Goal: Task Accomplishment & Management: Manage account settings

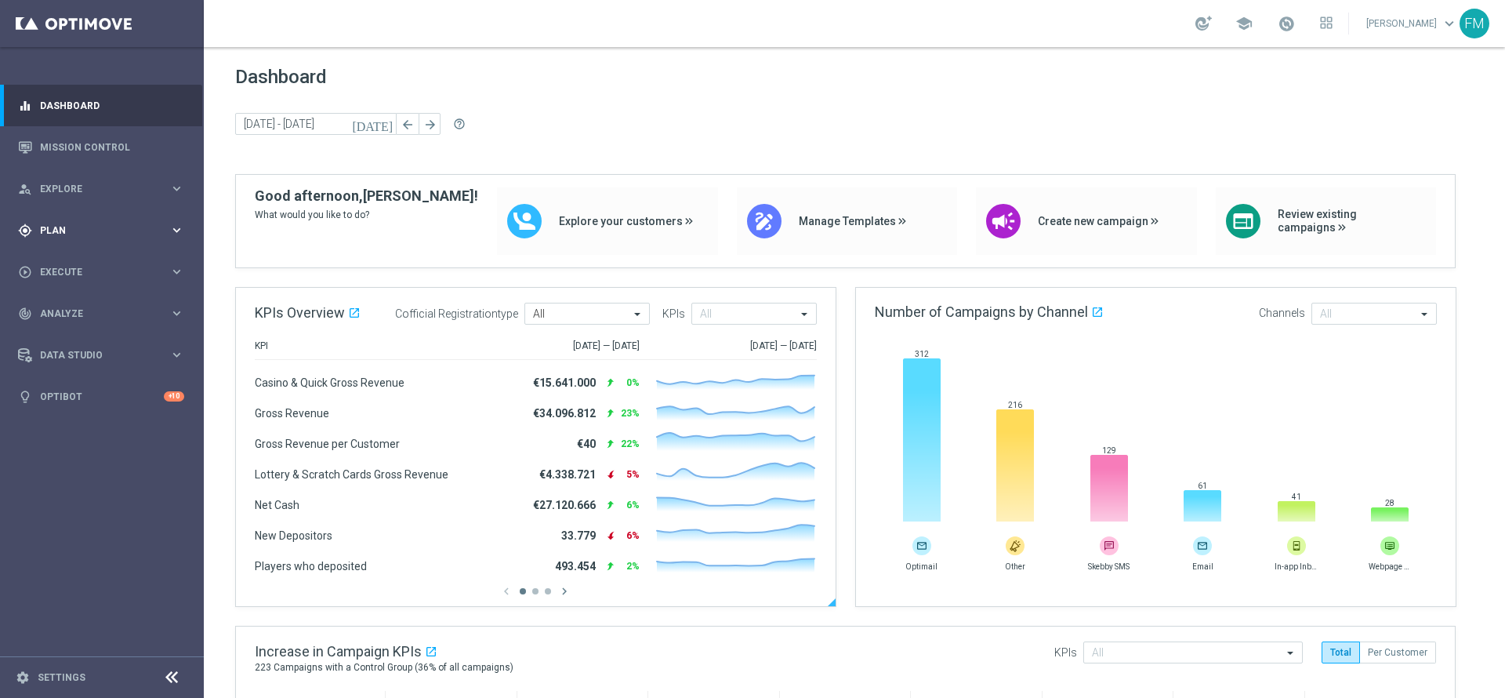
click at [187, 224] on div "gps_fixed Plan keyboard_arrow_right" at bounding box center [101, 230] width 202 height 42
click at [68, 259] on link "Target Groups" at bounding box center [102, 262] width 122 height 13
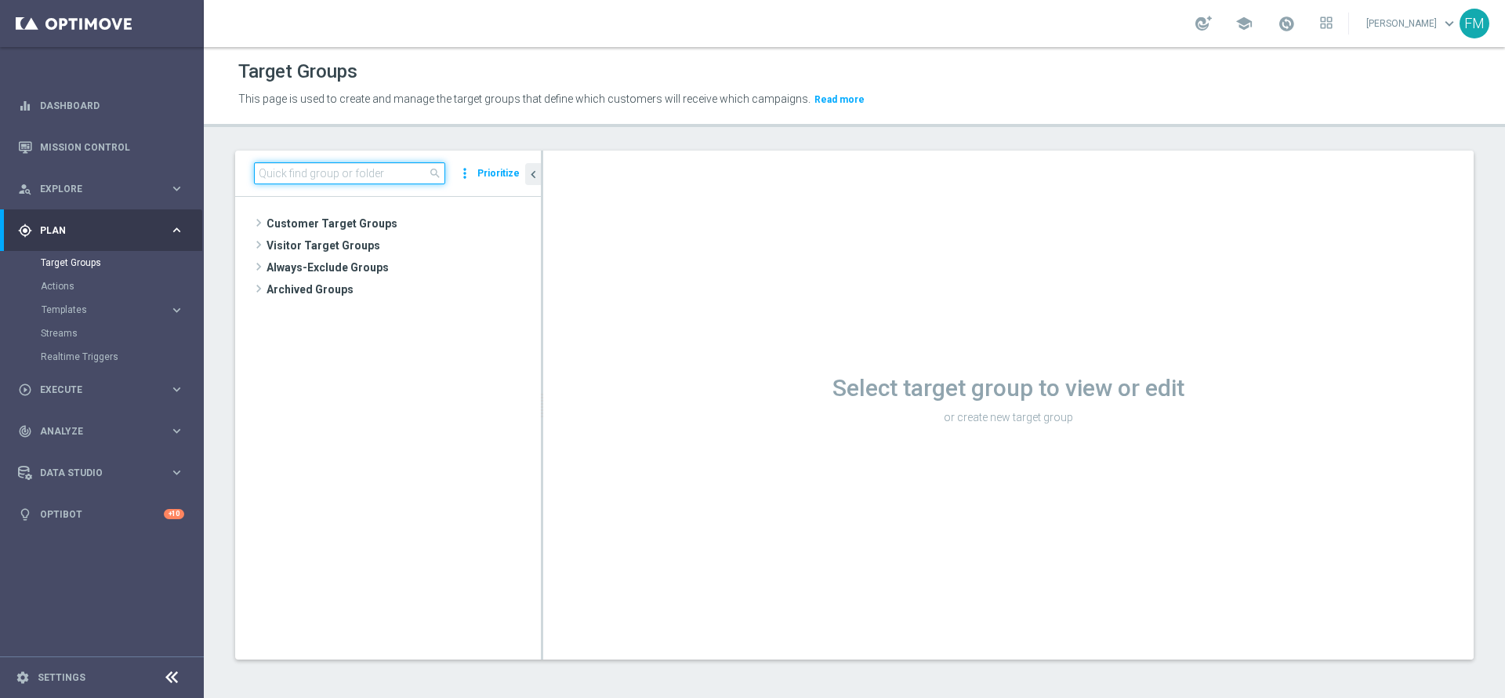
click at [363, 179] on input at bounding box center [349, 173] width 191 height 22
paste input "Churn 0-12M Talent ggr nb tra 0 e 100 1st Sport lftime"
type input "Churn 0-12M Talent ggr nb tra 0 e 100 1st Sport lftime"
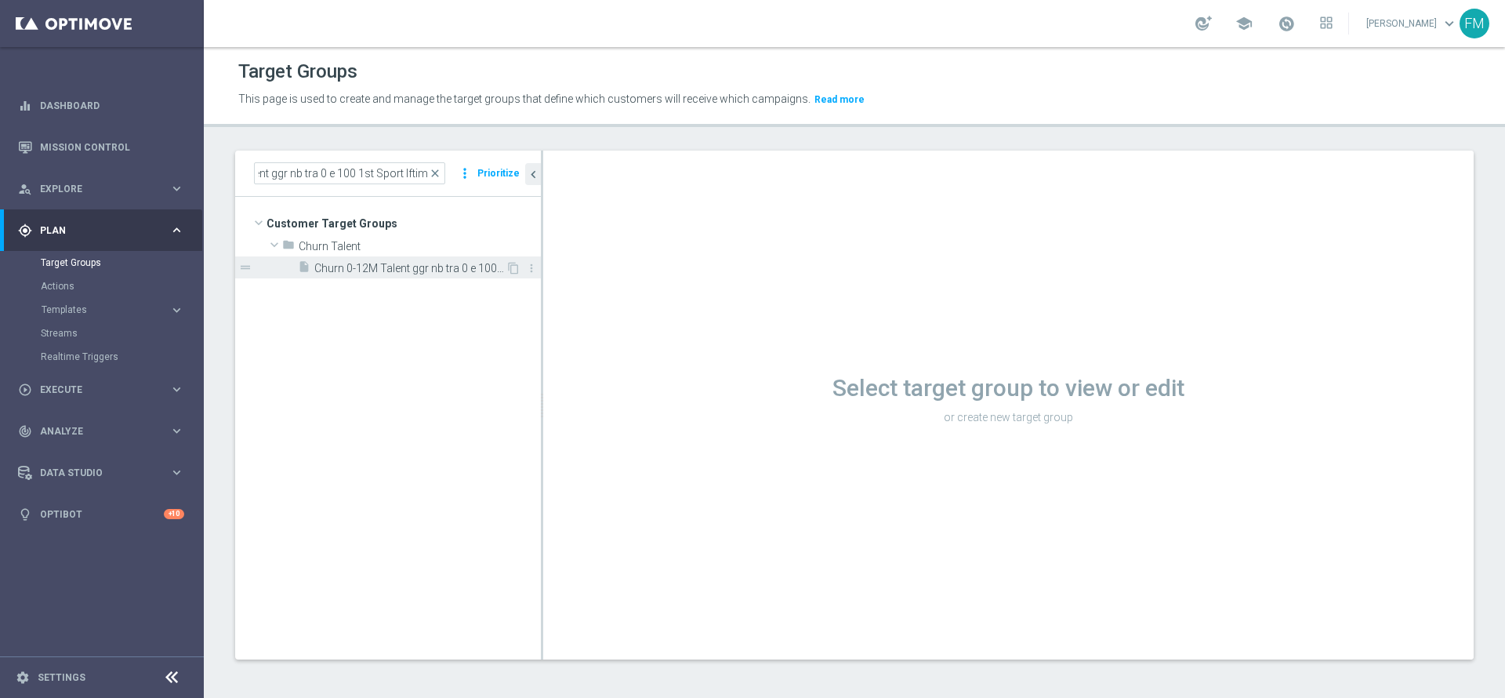
scroll to position [0, 0]
click at [395, 265] on span "Churn 0-12M Talent ggr nb tra 0 e 100 1st Sport lftime" at bounding box center [409, 268] width 191 height 13
click at [448, 281] on tree-viewport "Customer Target Groups library_add create_new_folder folder" at bounding box center [388, 428] width 306 height 462
click at [444, 274] on span "Churn 0-12M Talent ggr nb tra 0 e 100 1st Sport lftime" at bounding box center [409, 268] width 191 height 13
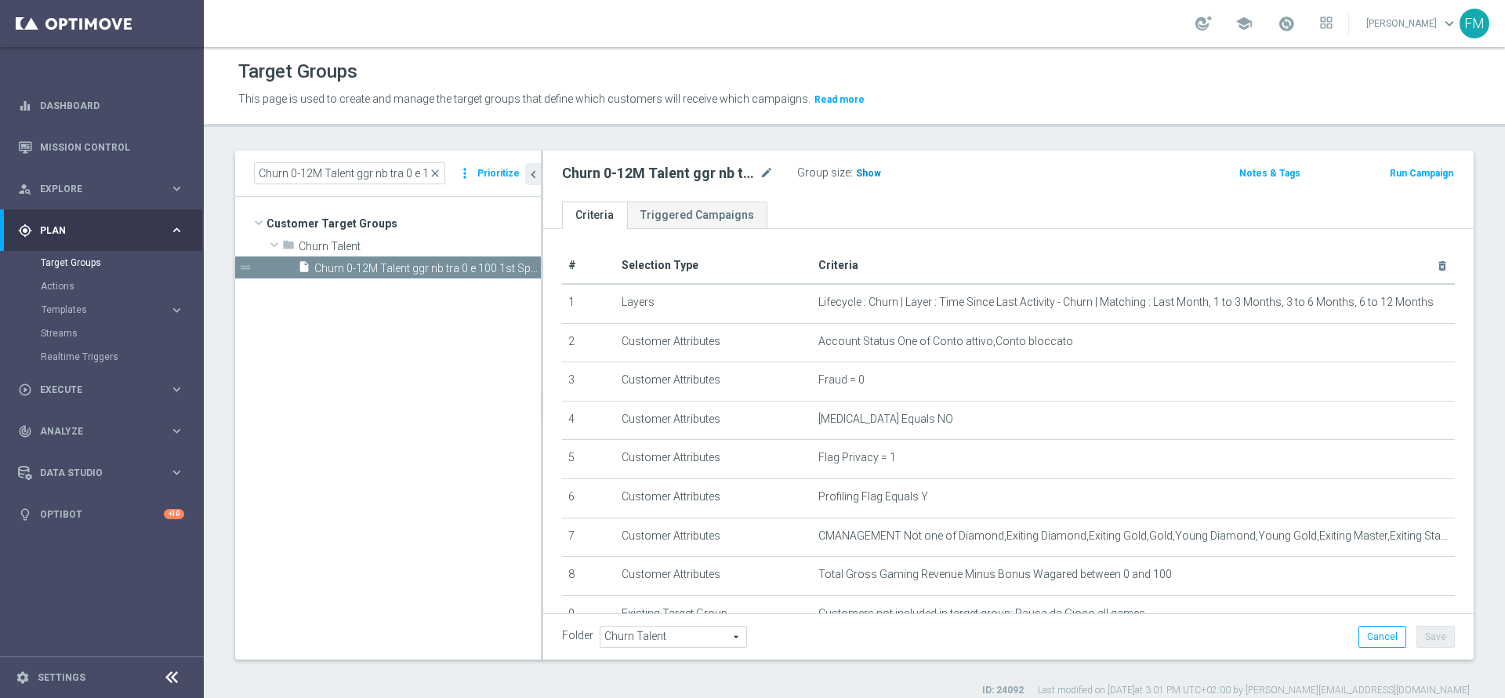
click at [858, 179] on h3 "Show" at bounding box center [868, 173] width 28 height 17
click at [770, 173] on icon "mode_edit" at bounding box center [766, 173] width 14 height 19
click at [440, 169] on span "close" at bounding box center [435, 173] width 13 height 13
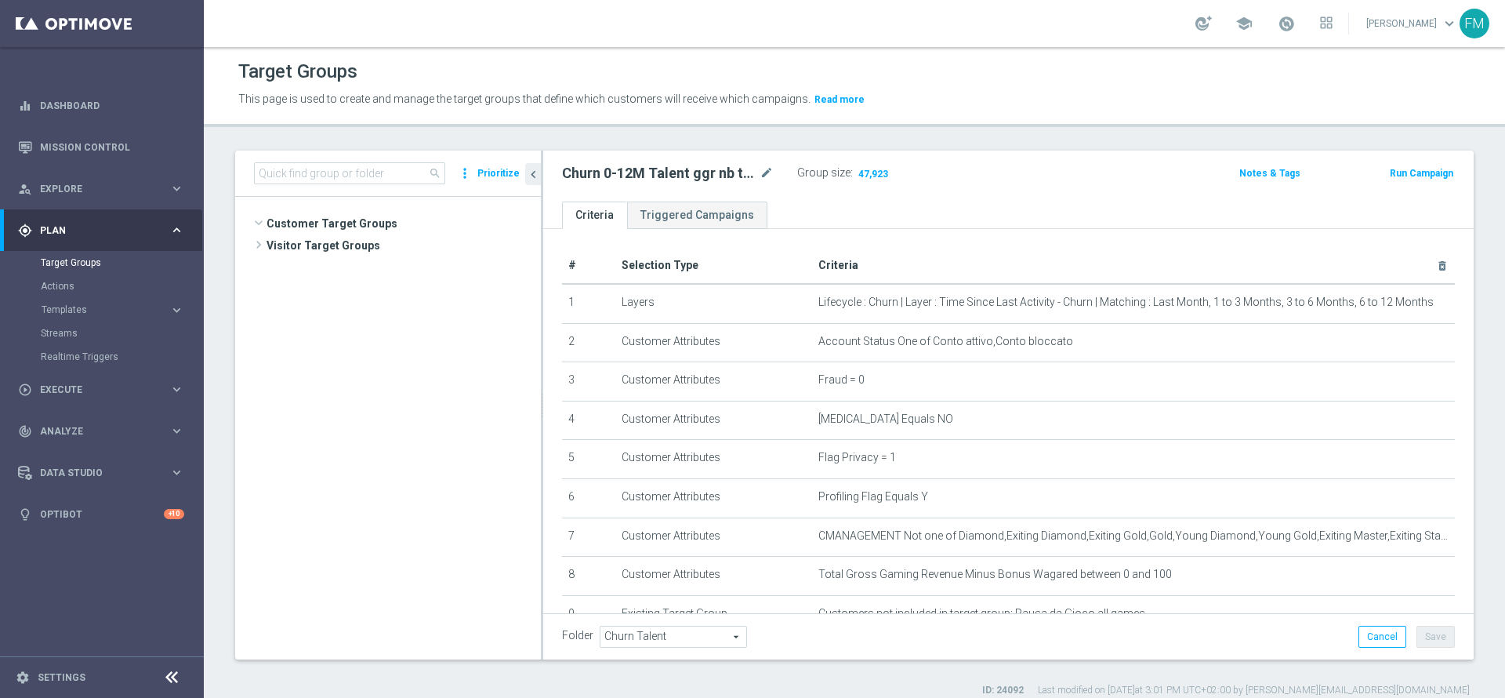
scroll to position [401, 0]
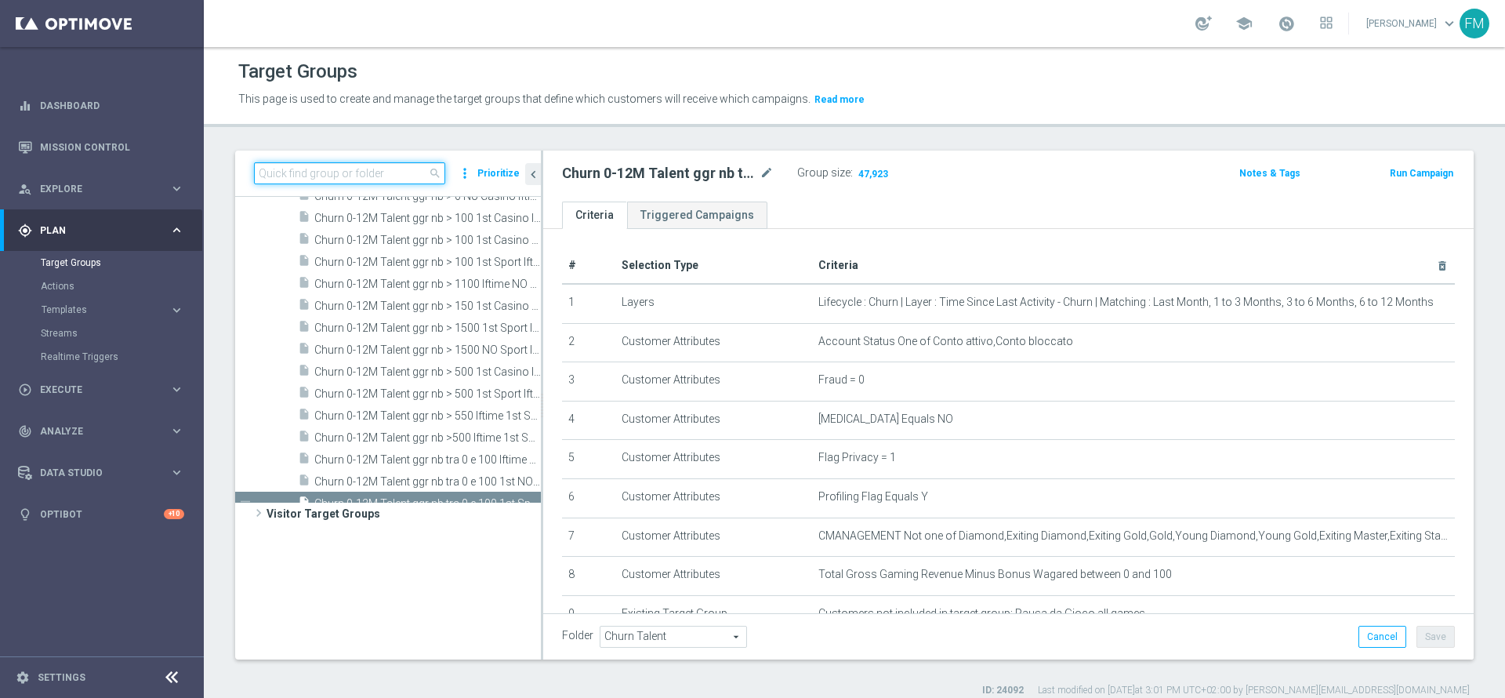
paste input "Reactivated Master Low 1st NO Sport"
click at [386, 179] on input at bounding box center [349, 173] width 191 height 22
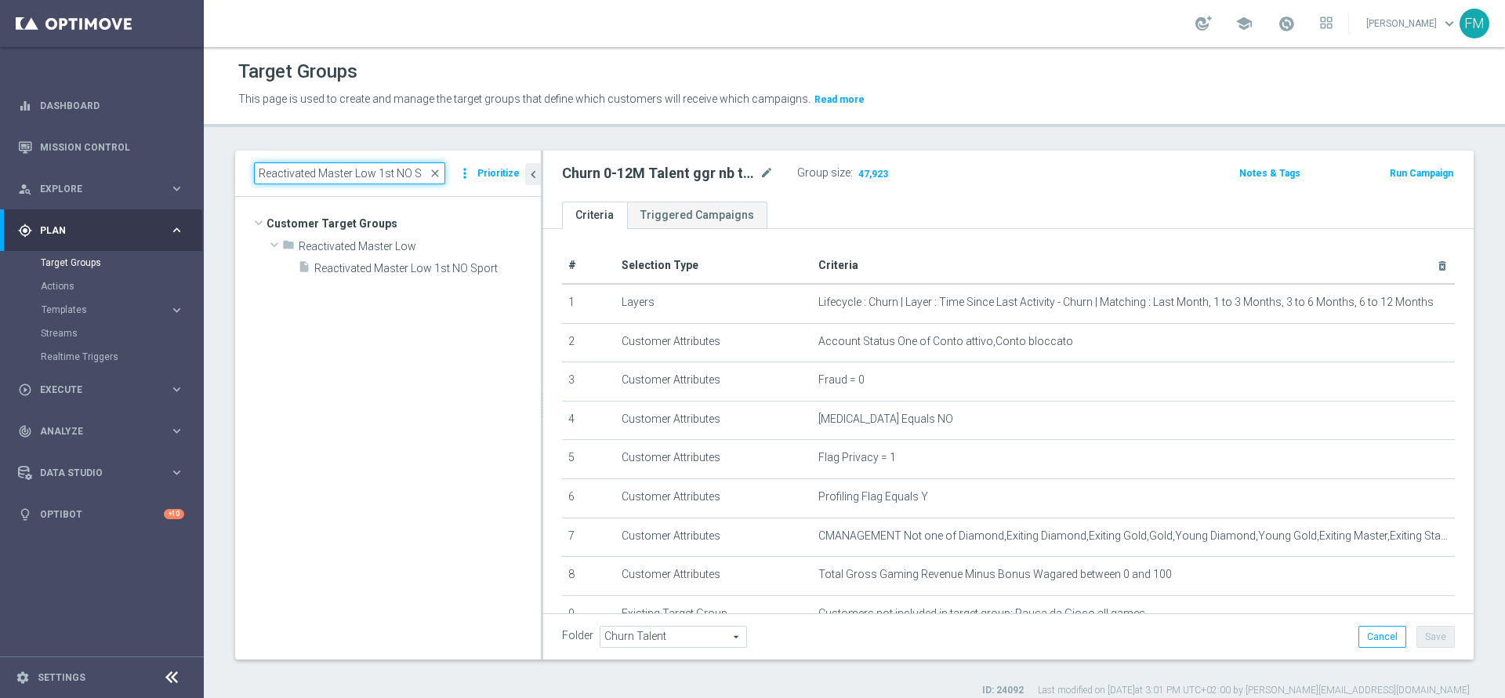
scroll to position [0, 0]
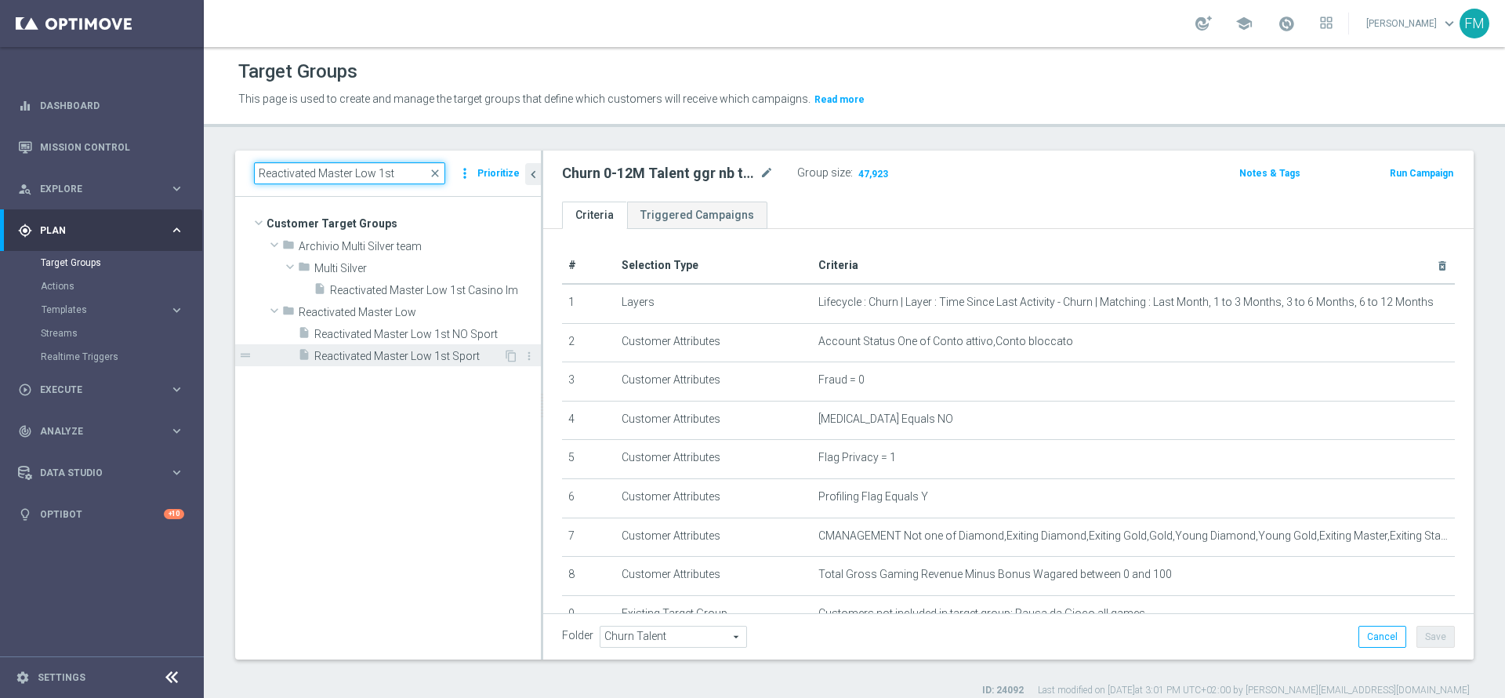
type input "Reactivated Master Low 1st"
click at [455, 350] on span "Reactivated Master Low 1st Sport" at bounding box center [408, 356] width 189 height 13
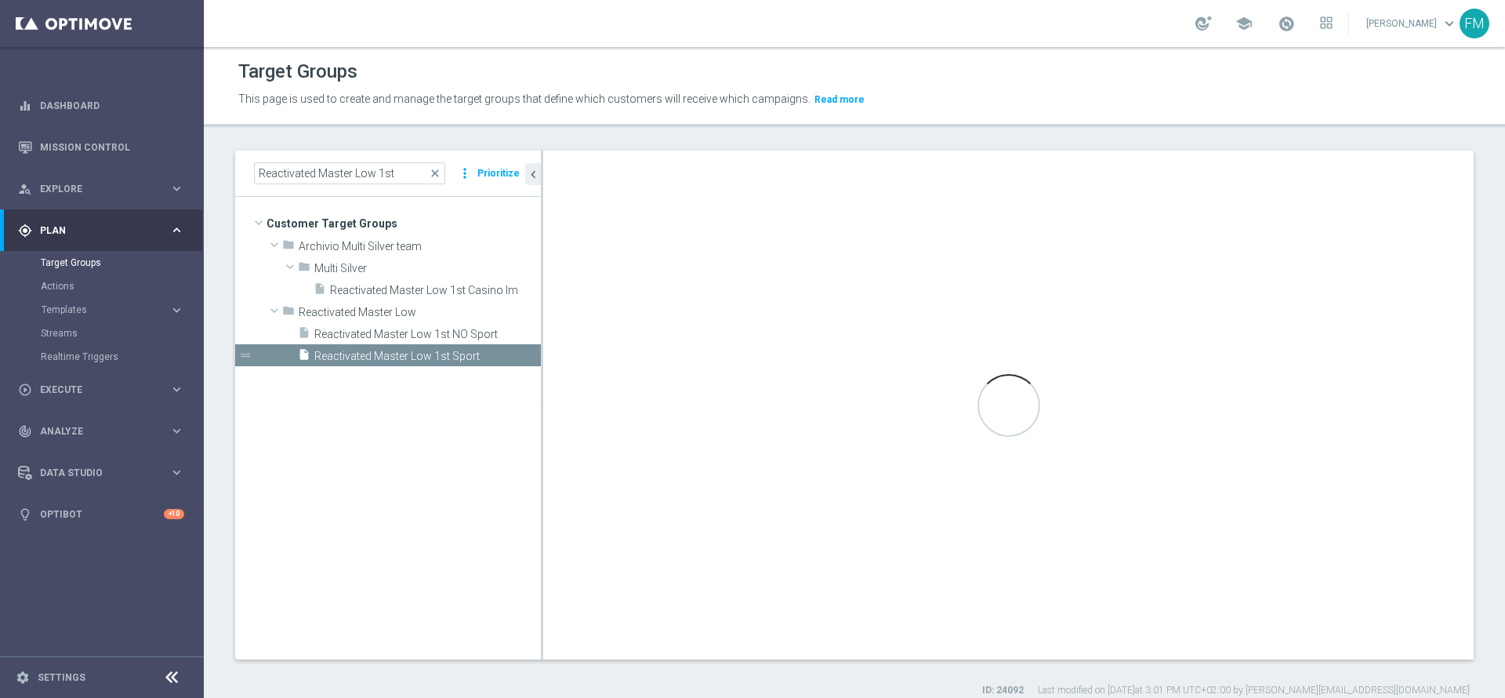
type input "Reactivated Master Low"
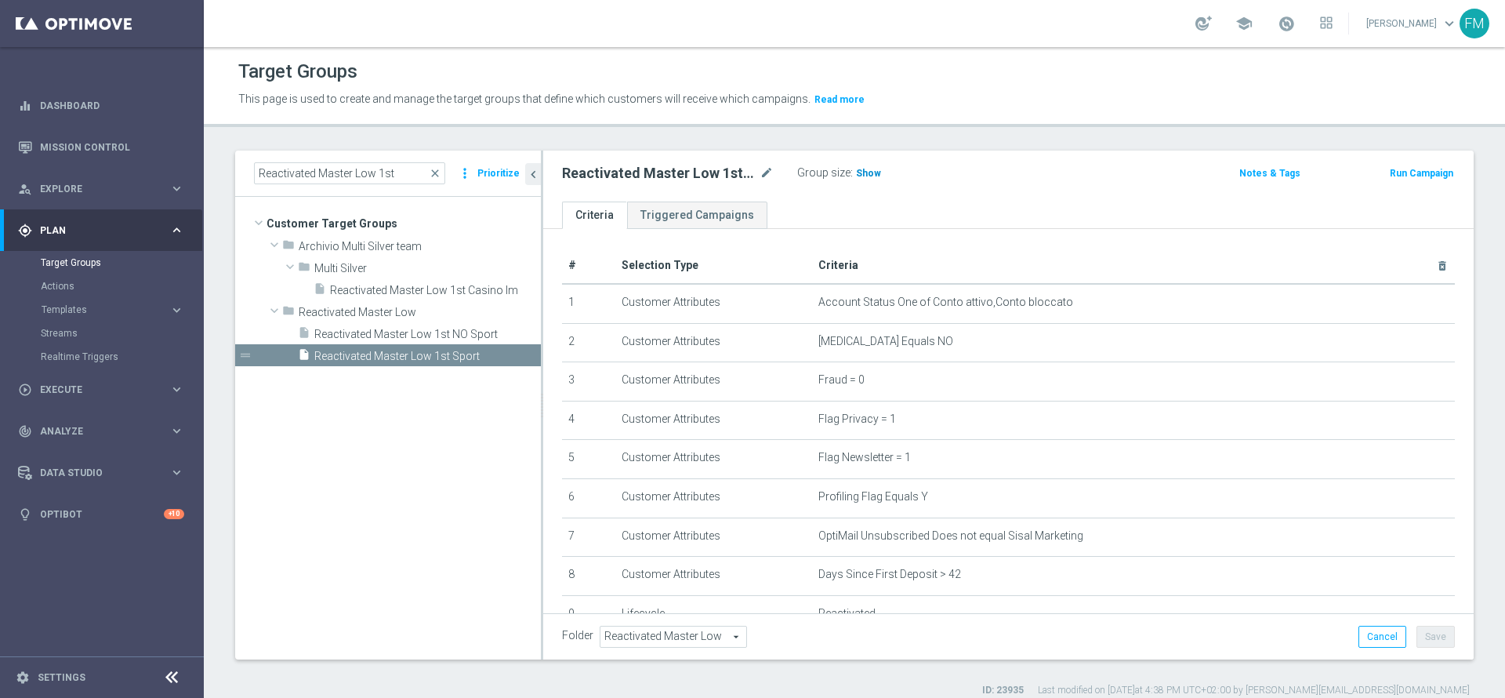
click at [873, 174] on span "Show" at bounding box center [868, 173] width 25 height 11
click at [762, 183] on div "Reactivated Master Low 1st Sport mode_edit" at bounding box center [679, 173] width 235 height 22
click at [764, 182] on icon "mode_edit" at bounding box center [766, 173] width 14 height 19
click at [767, 169] on icon "mode_edit" at bounding box center [766, 173] width 14 height 19
click at [440, 179] on span "close" at bounding box center [435, 173] width 13 height 13
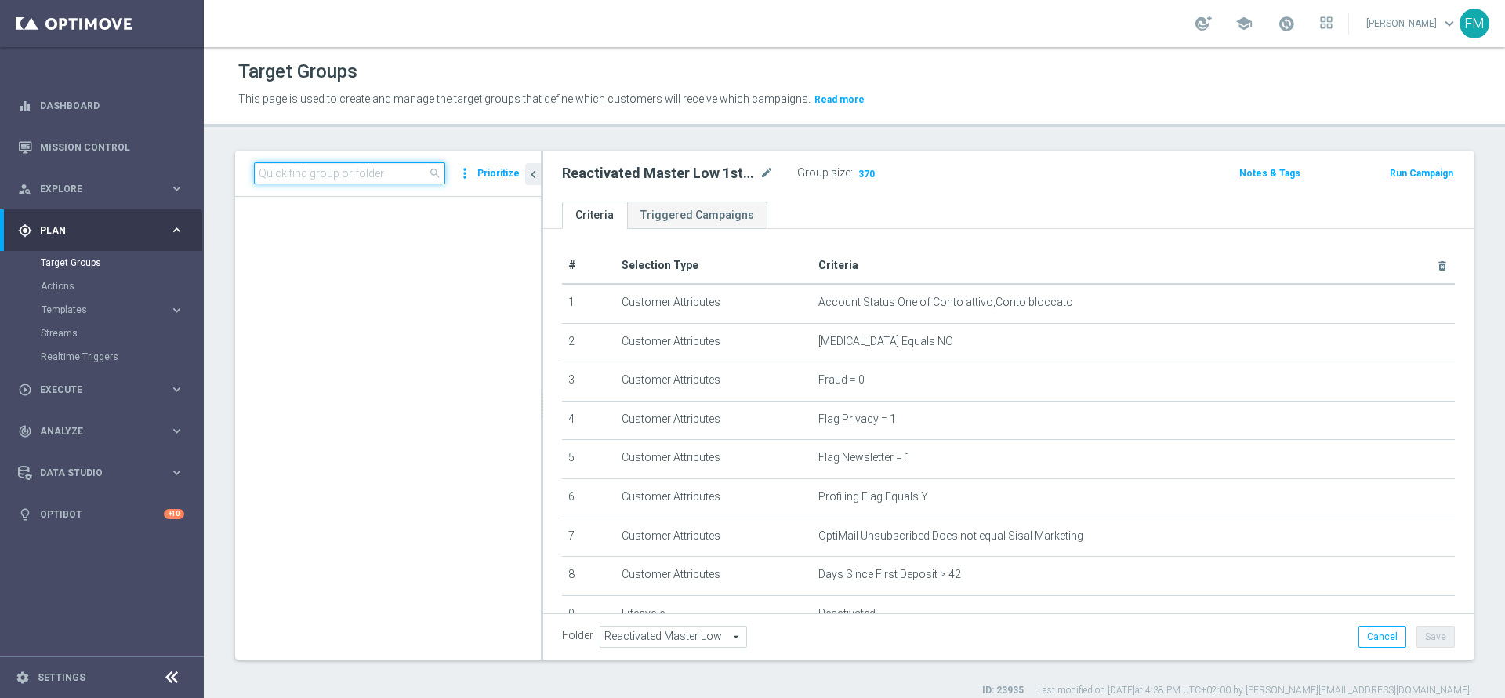
click at [346, 174] on input at bounding box center [349, 173] width 191 height 22
paste input "[PERSON_NAME] dei dati in corso. Attendere alcuni secondi e riprovare a tagliar…"
type input "[PERSON_NAME] dei dati in corso. Attendere alcuni secondi e riprovare a tagliar…"
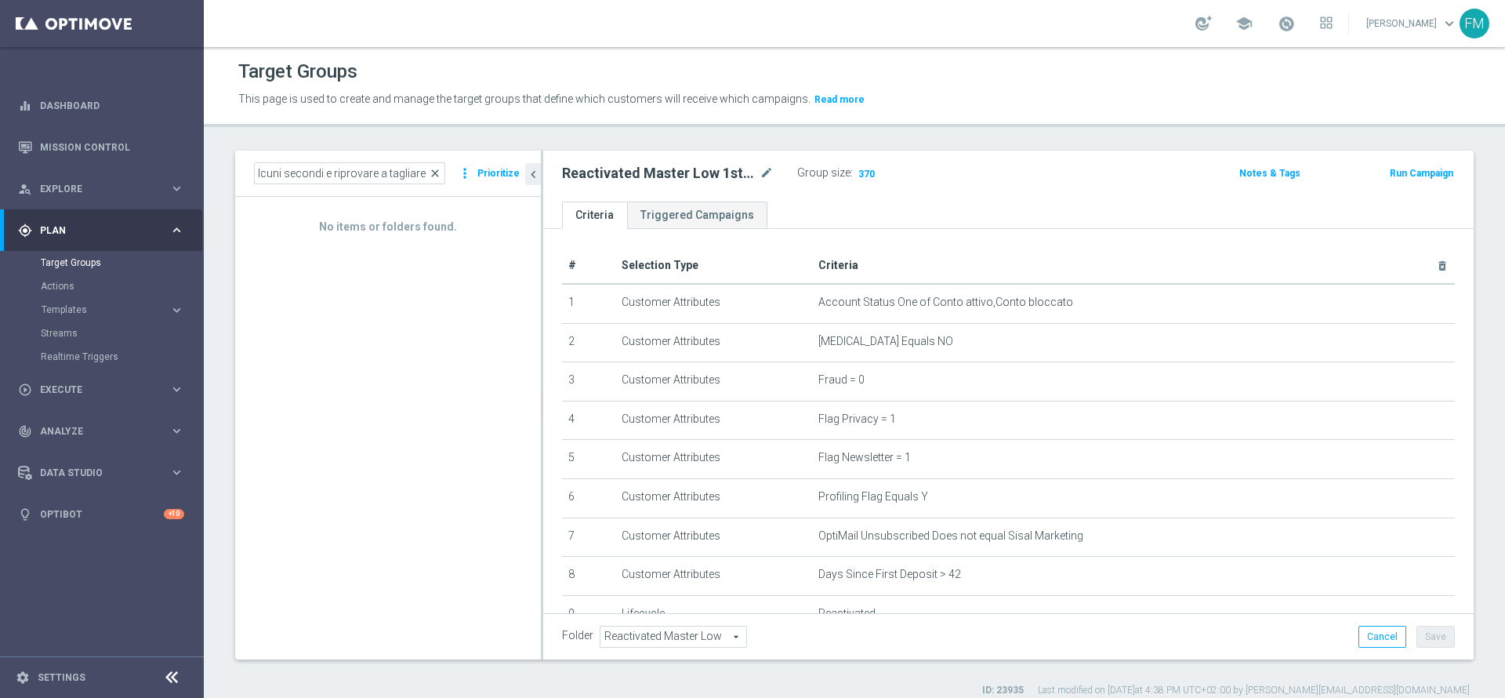
scroll to position [0, 0]
click at [440, 172] on span "close" at bounding box center [435, 173] width 13 height 13
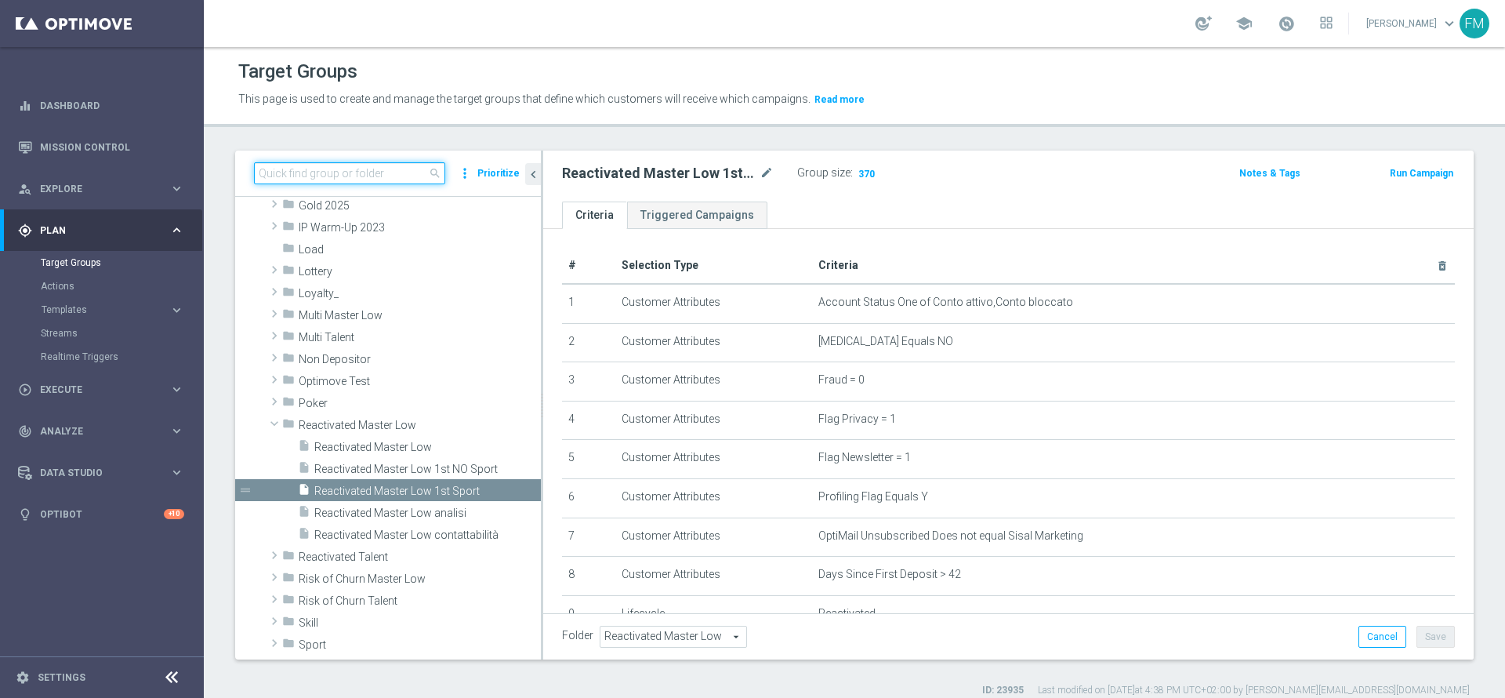
click at [382, 169] on input at bounding box center [349, 173] width 191 height 22
paste input "[PERSON_NAME] dei dati in corso. Attendere alcuni secondi e riprovare a tagliar…"
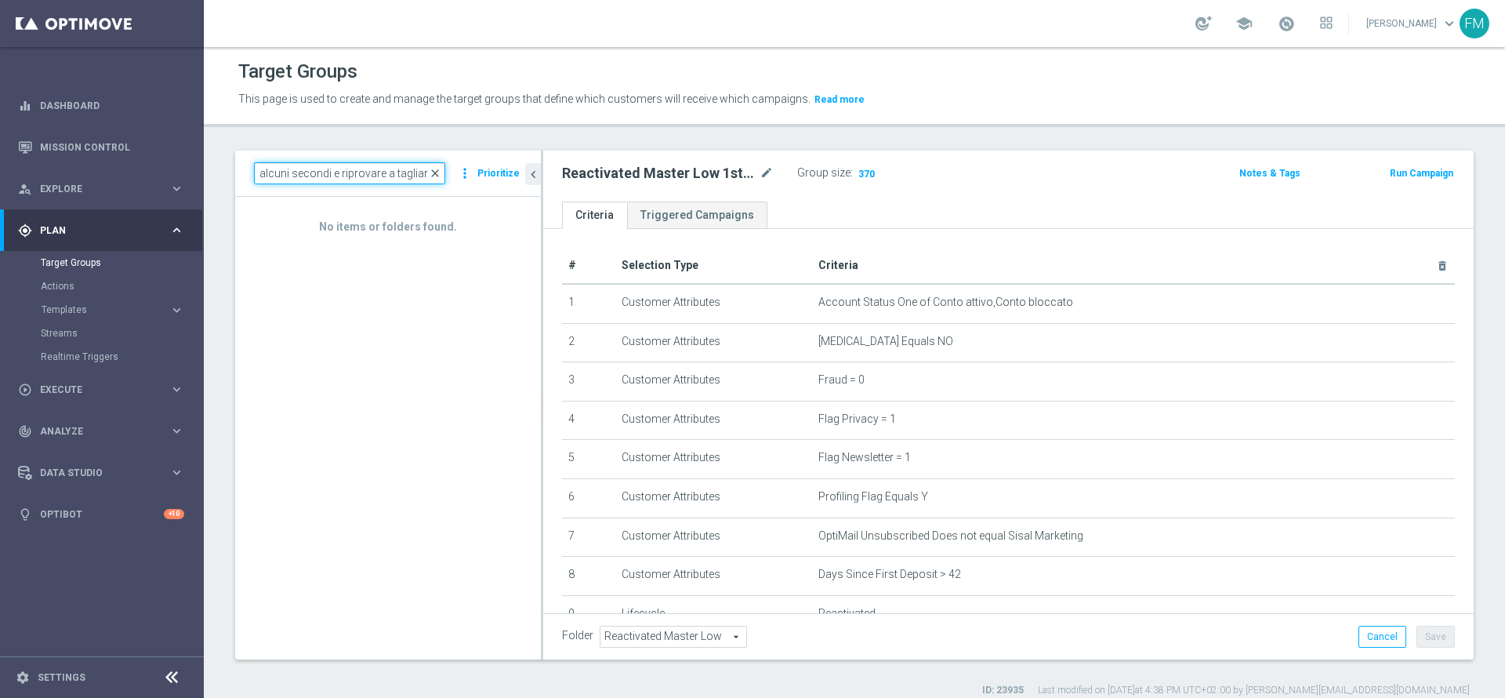
type input "[PERSON_NAME] dei dati in corso. Attendere alcuni secondi e riprovare a tagliar…"
click at [441, 171] on span "close" at bounding box center [435, 173] width 13 height 13
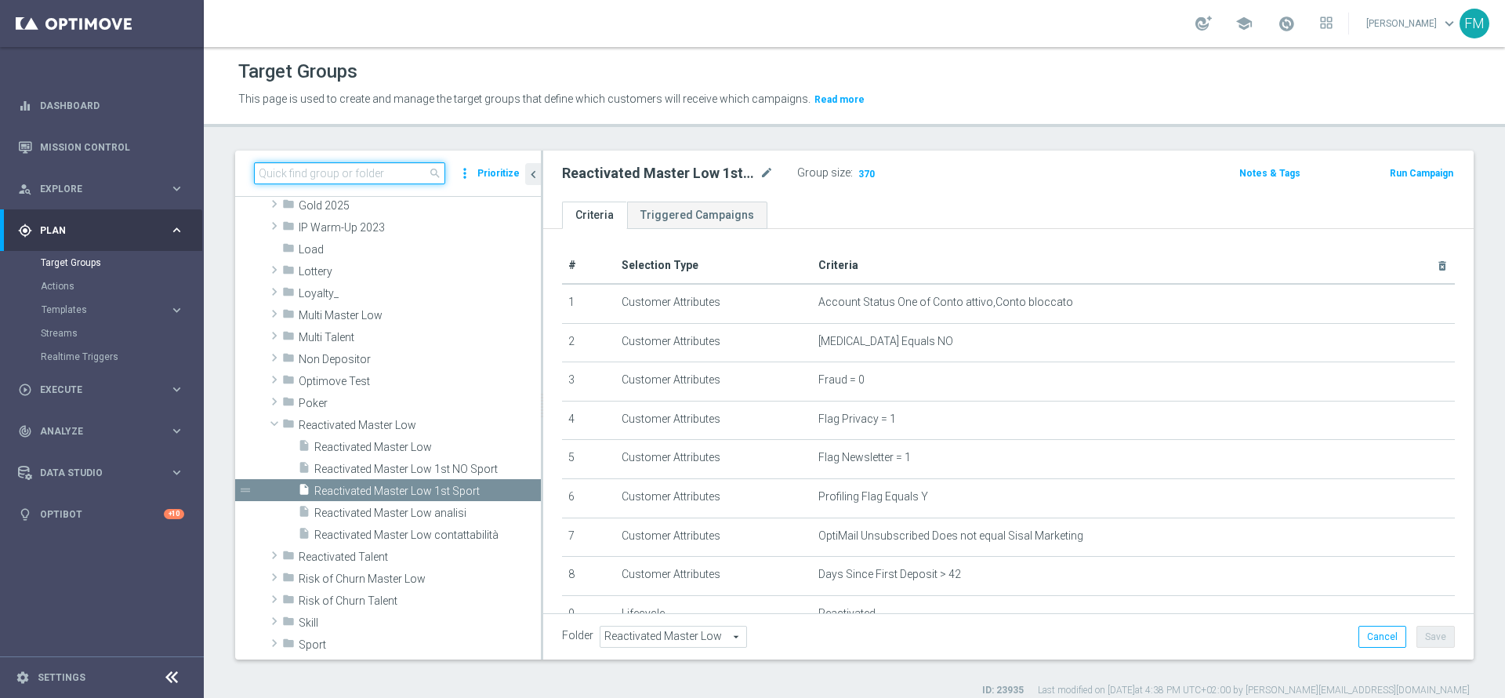
click at [380, 177] on input at bounding box center [349, 173] width 191 height 22
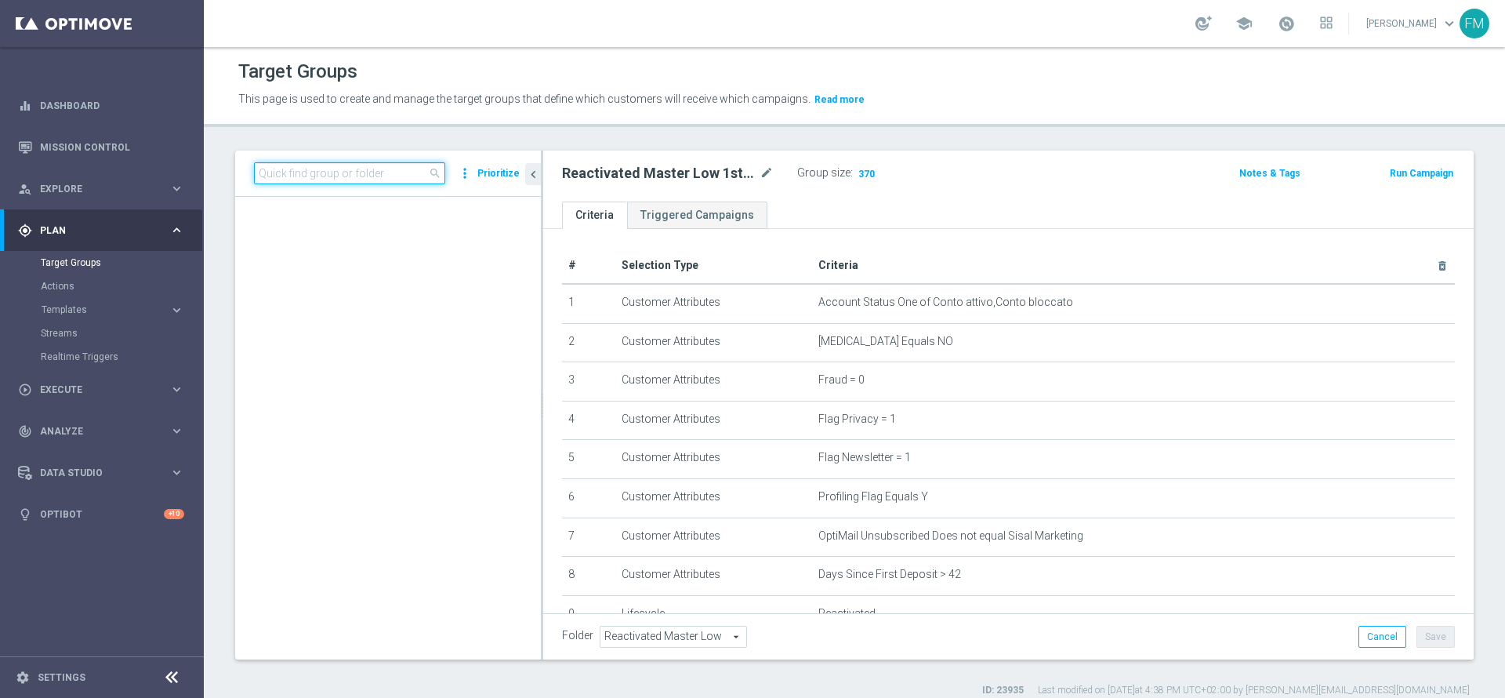
paste input "[PERSON_NAME] dei dati in corso. Attendere alcuni secondi e riprovare a tagliar…"
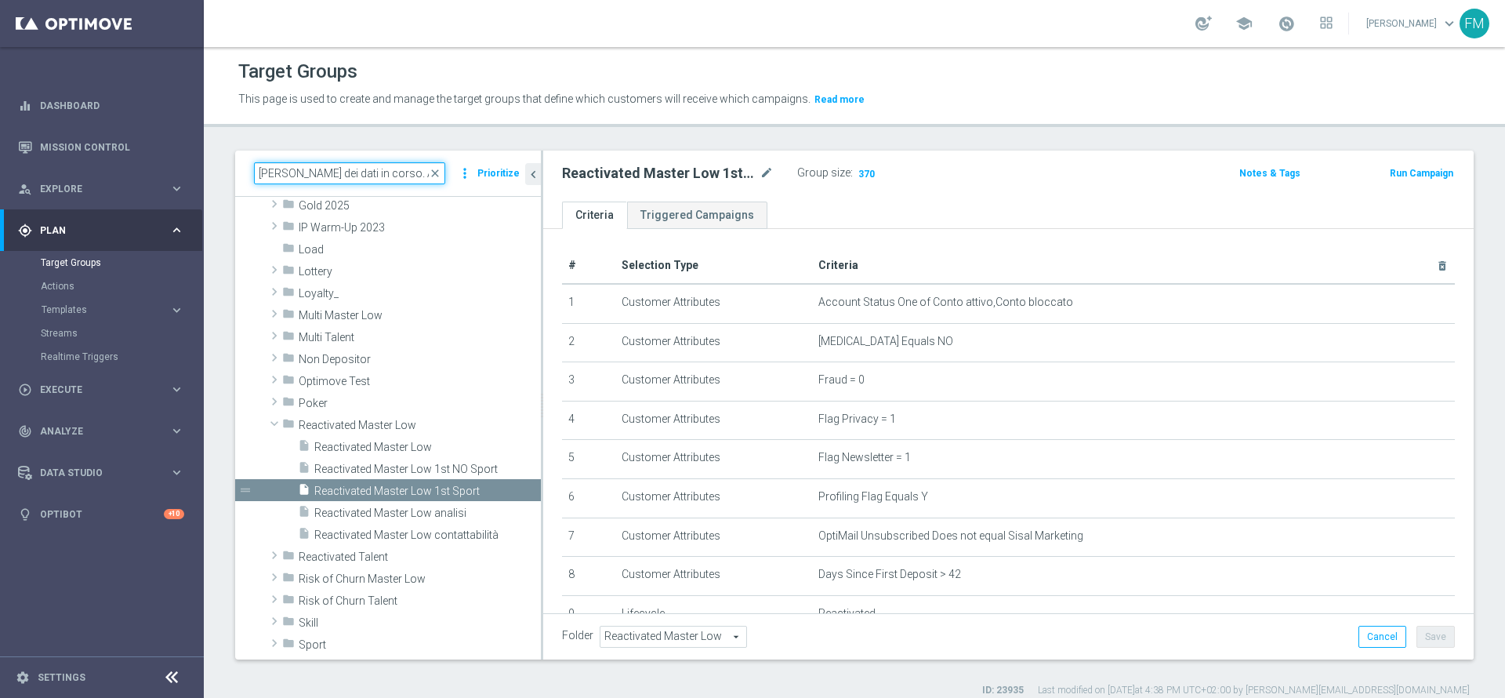
scroll to position [0, 224]
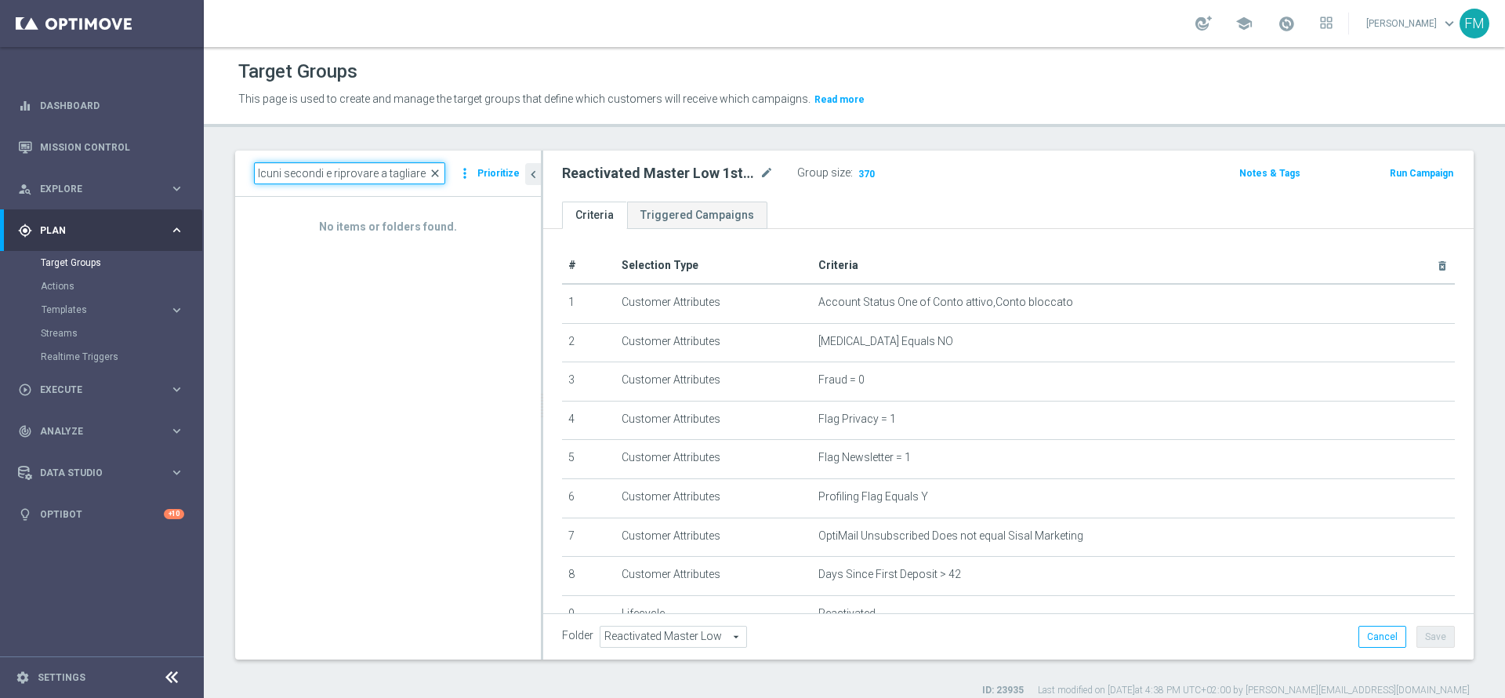
type input "[PERSON_NAME] dei dati in corso. Attendere alcuni secondi e riprovare a tagliar…"
click at [440, 169] on span "close" at bounding box center [435, 173] width 13 height 13
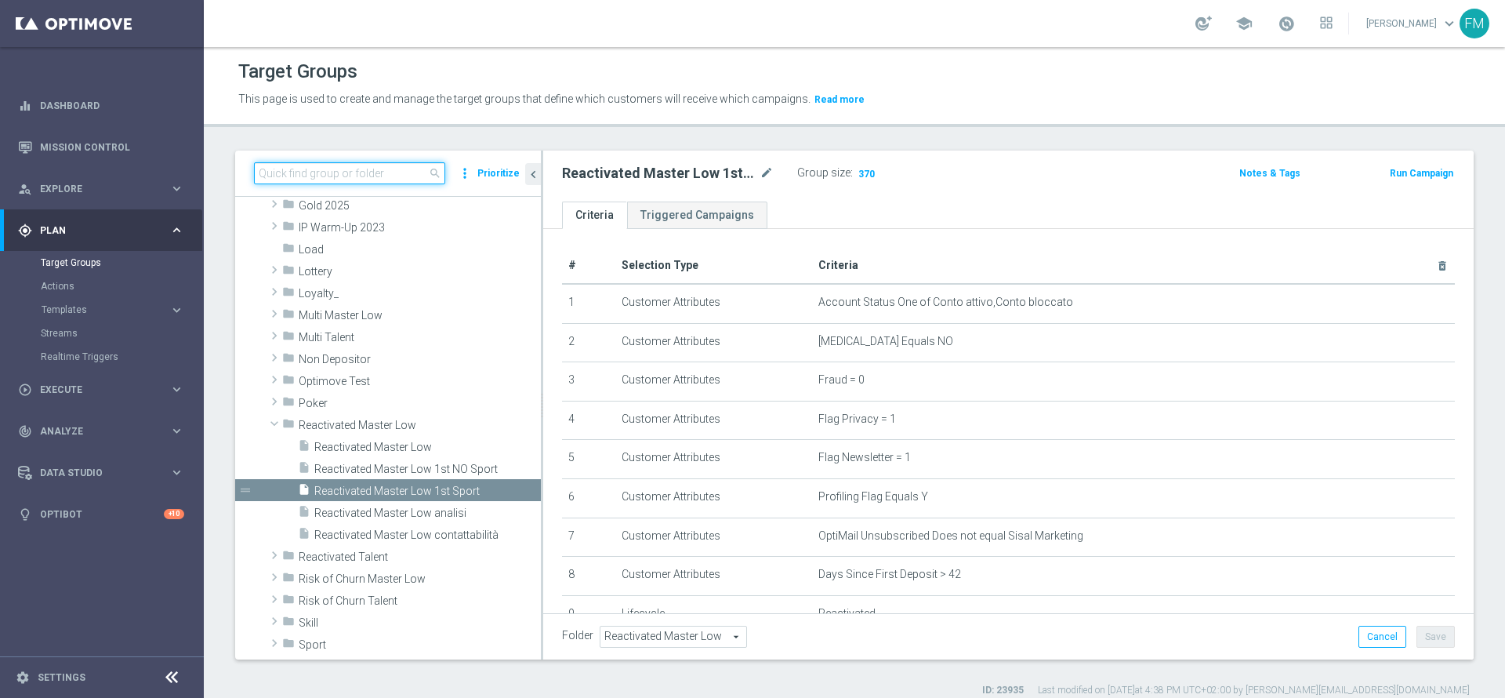
paste input "[PERSON_NAME] dei dati in corso. Attendere alcuni secondi e riprovare a tagliar…"
click at [329, 171] on input "[PERSON_NAME] dei dati in corso. Attendere alcuni secondi e riprovare a tagliar…" at bounding box center [349, 173] width 191 height 22
type input "[PERSON_NAME] dei dati in corso. Attendere alcuni secondi e riprovare a tagliar…"
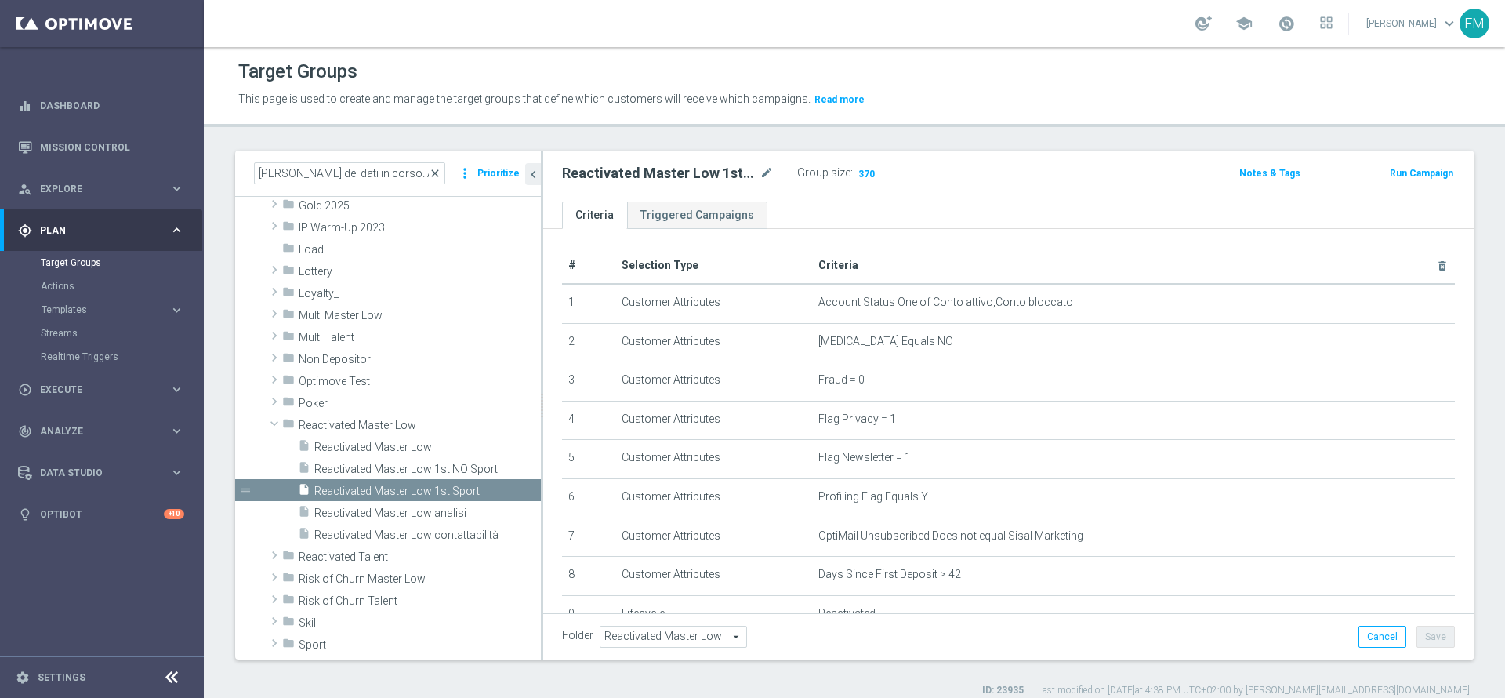
click at [435, 171] on span "close" at bounding box center [435, 173] width 13 height 13
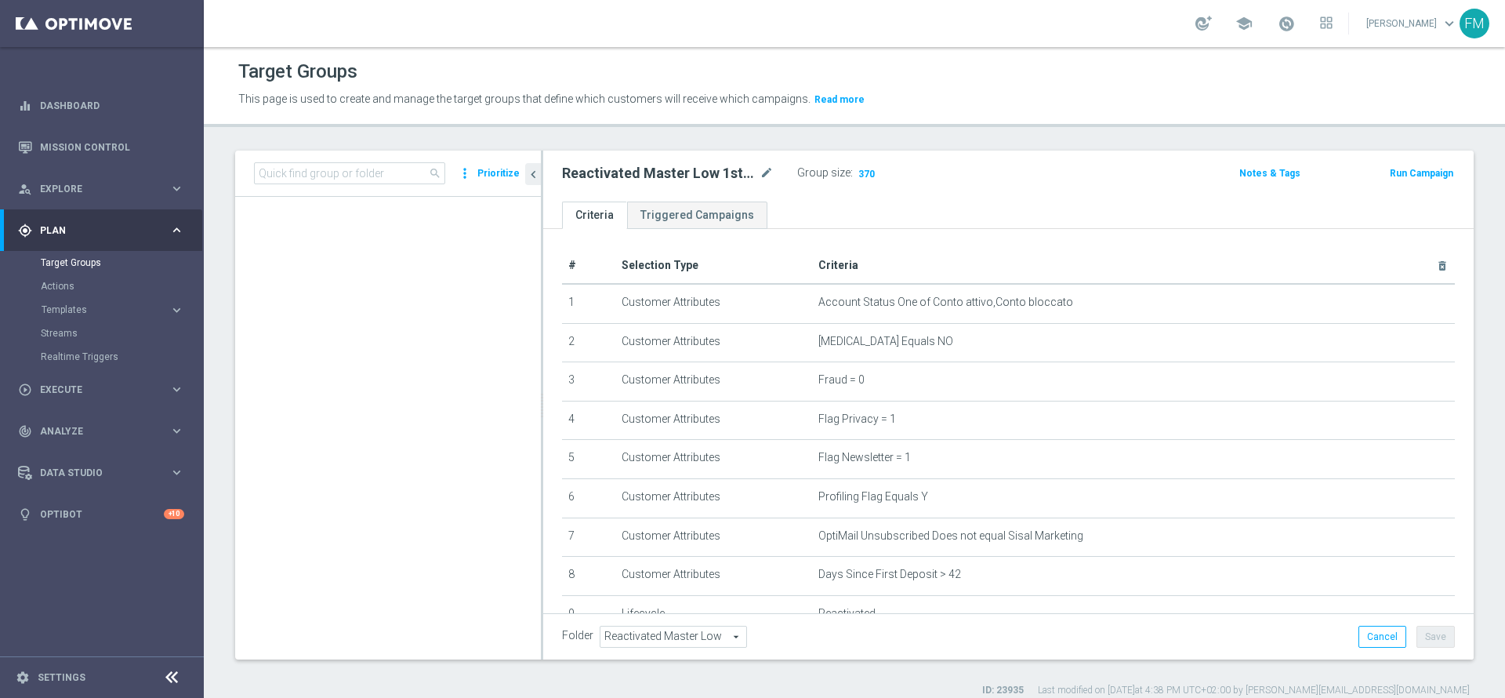
scroll to position [2439, 0]
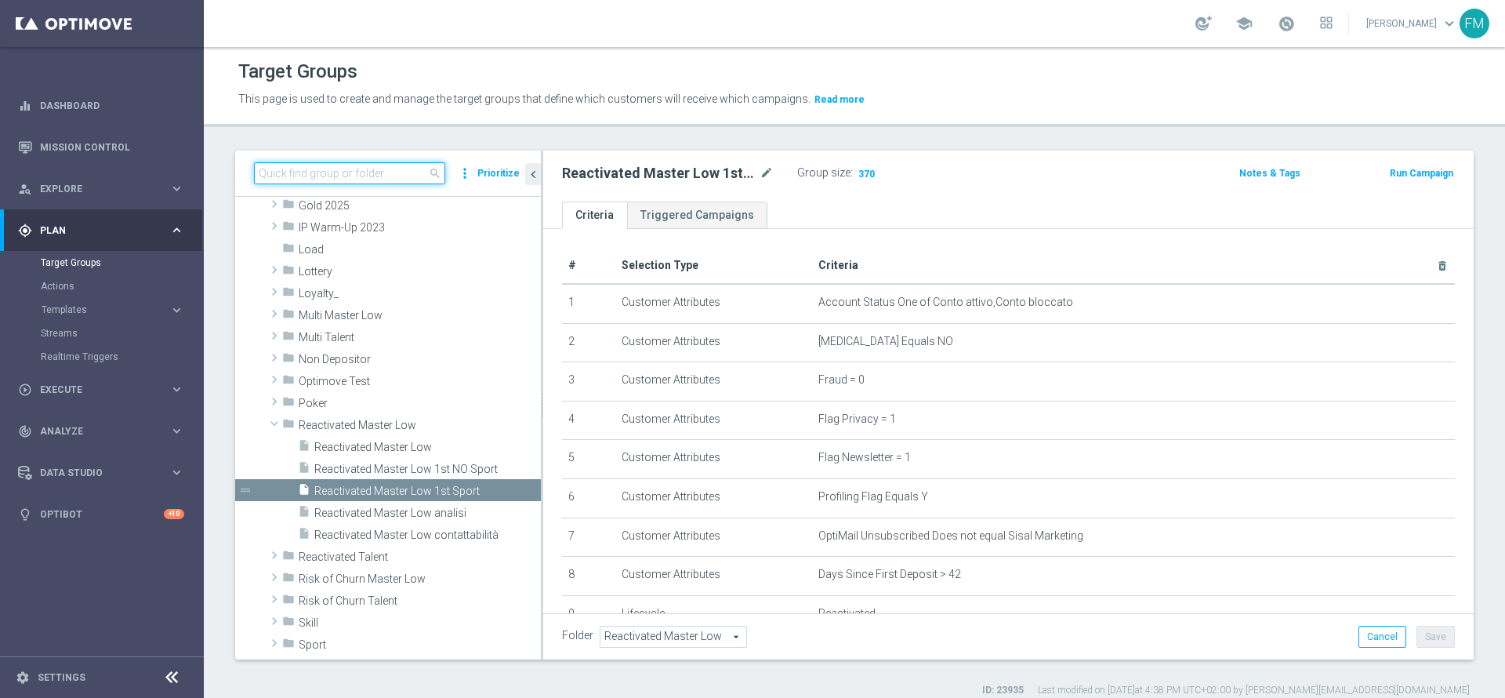
click at [370, 181] on input at bounding box center [349, 173] width 191 height 22
paste input "[PERSON_NAME] dei dati in corso. Attendere alcuni secondi e riprovare a tagliar…"
type input "[PERSON_NAME] dei dati in corso. Attendere alcuni secondi e riprovare a tagliar…"
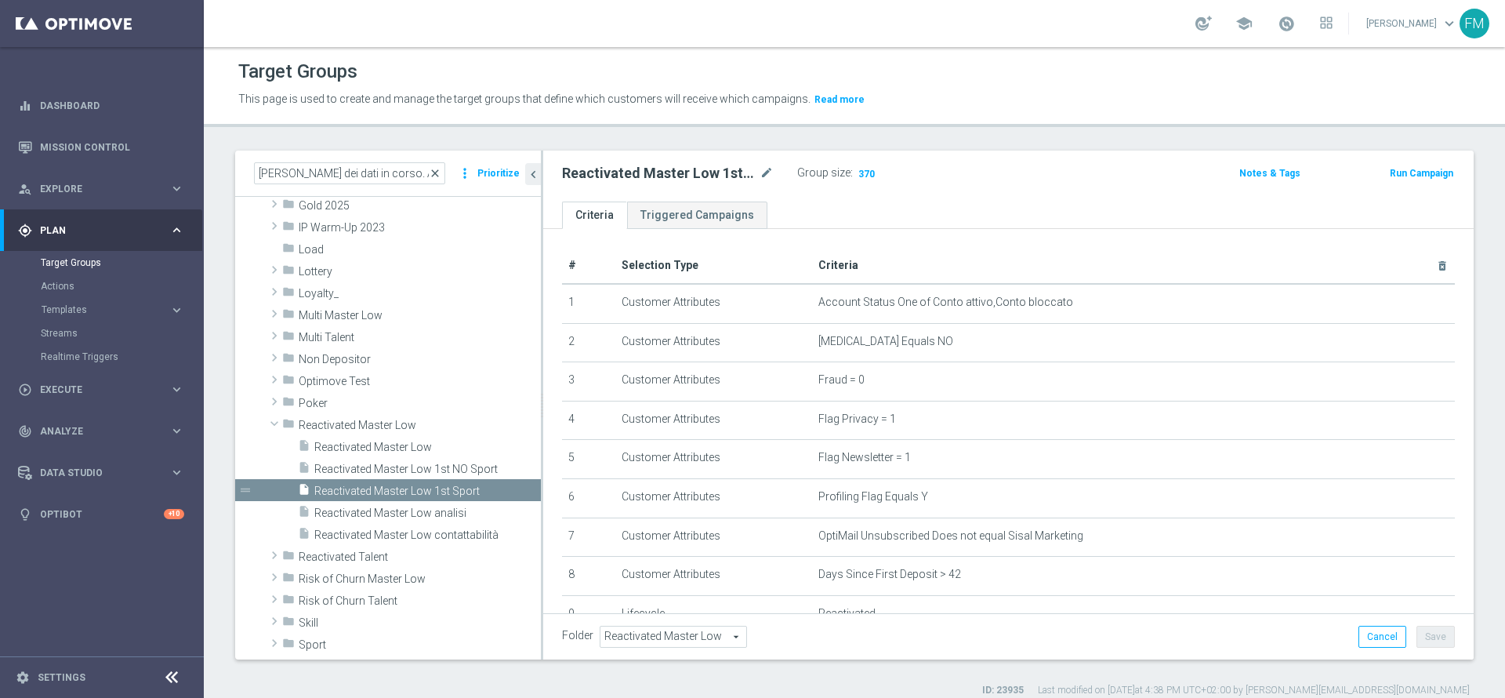
click at [436, 177] on span "close" at bounding box center [435, 173] width 13 height 13
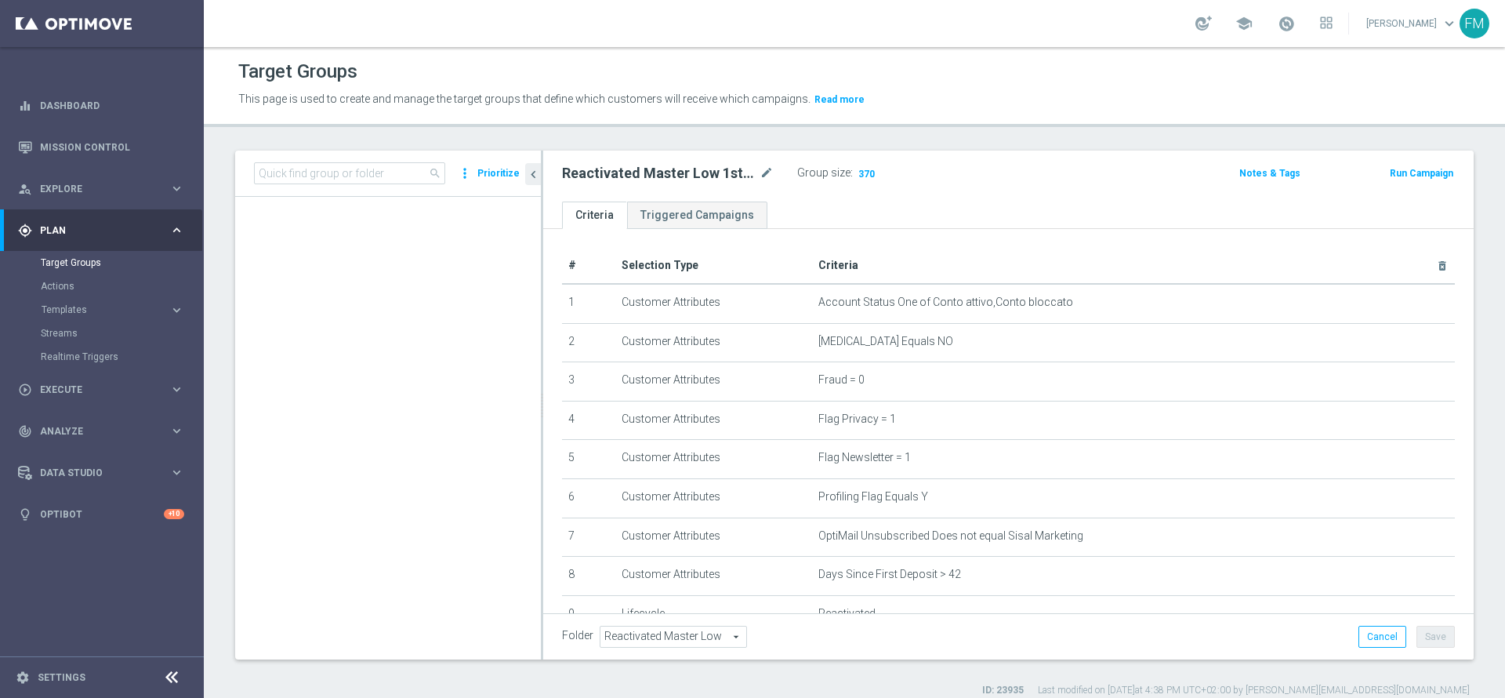
scroll to position [2439, 0]
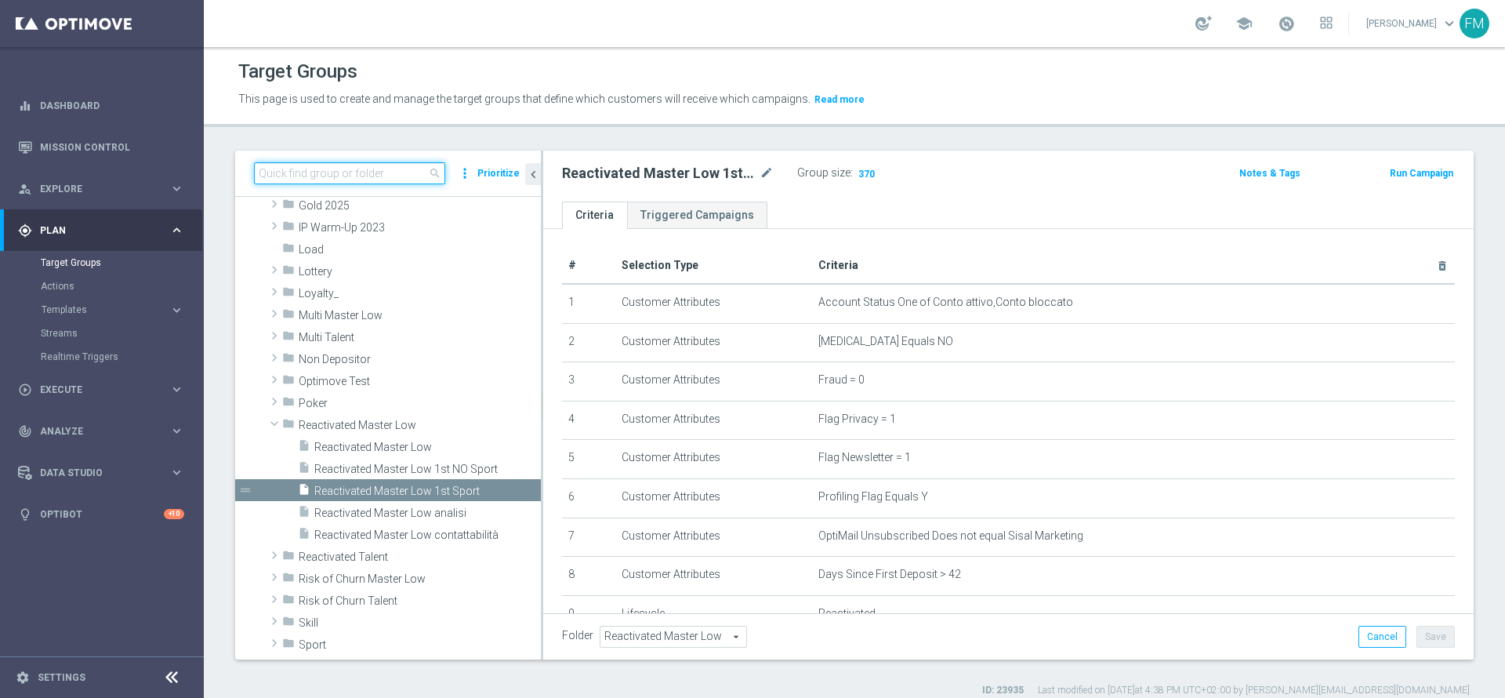
click at [406, 172] on input at bounding box center [349, 173] width 191 height 22
paste input "[PERSON_NAME] dei dati in corso. Attendere alcuni secondi e riprovare a tagliar…"
type input "[PERSON_NAME] dei dati in corso. Attendere alcuni secondi e riprovare a tagliar…"
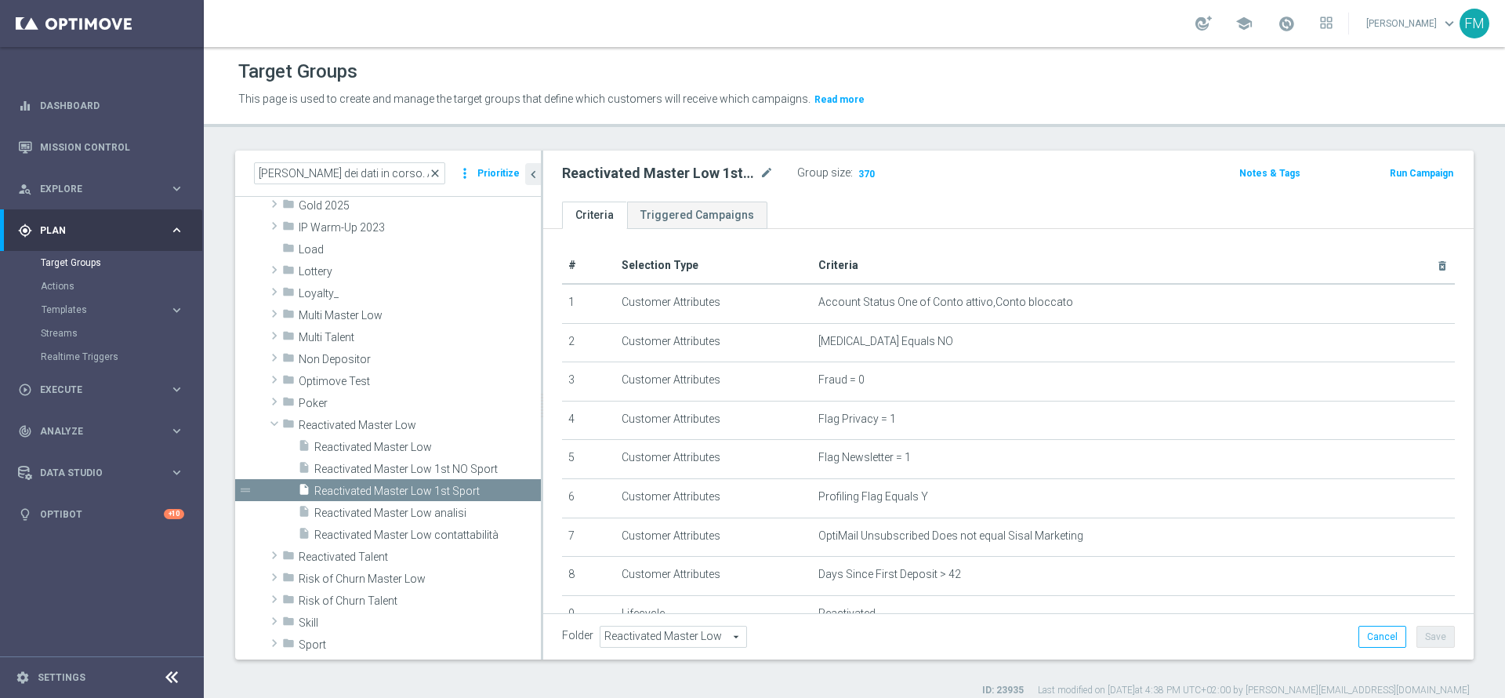
click at [441, 170] on span "close" at bounding box center [435, 173] width 13 height 13
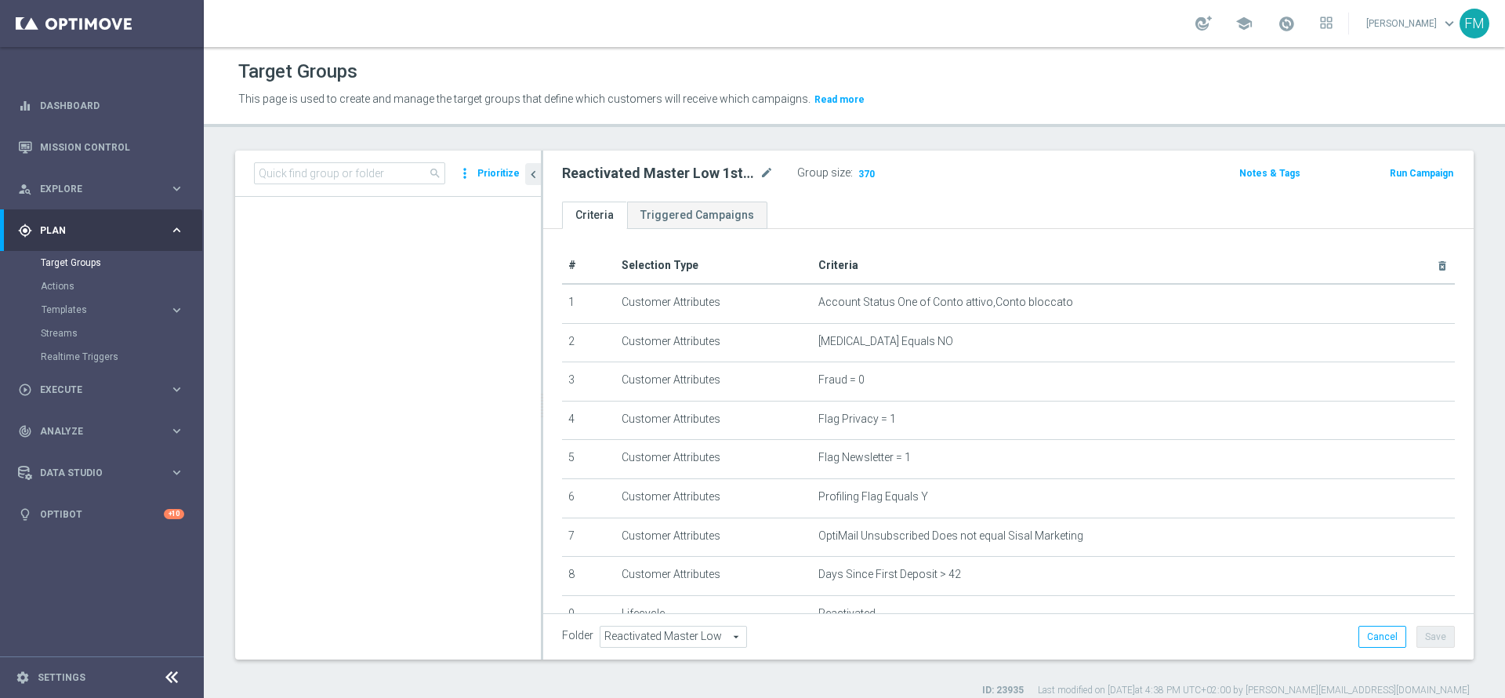
scroll to position [2439, 0]
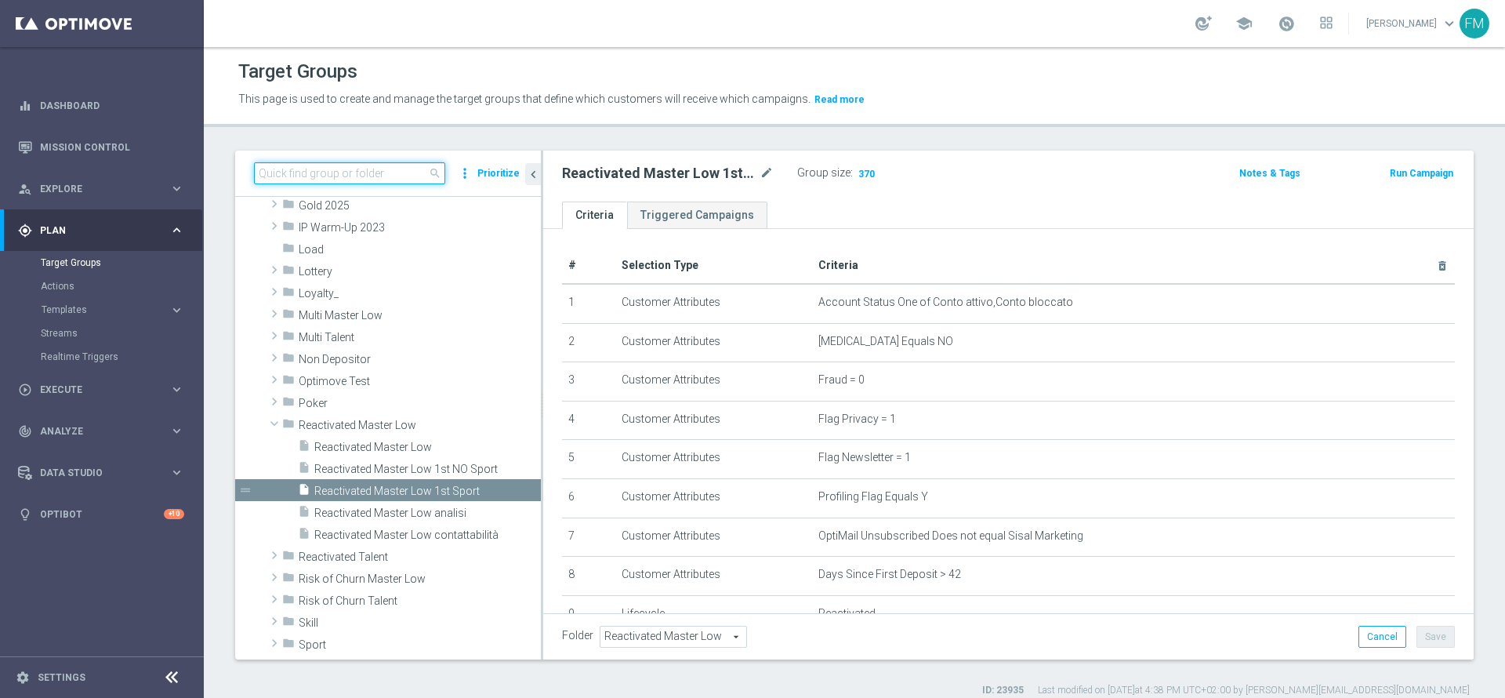
click at [375, 171] on input at bounding box center [349, 173] width 191 height 22
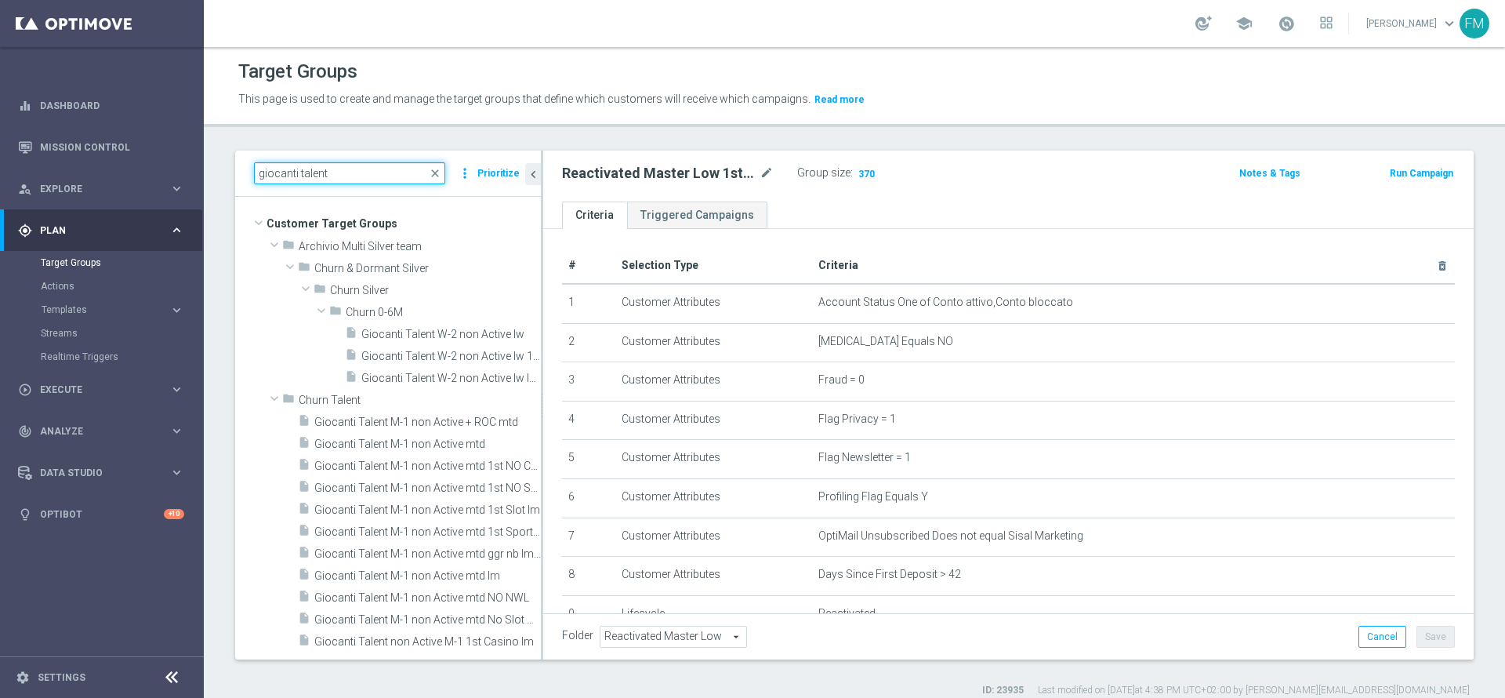
scroll to position [0, 0]
type input "giocanti talent"
click at [433, 449] on span "Giocanti Talent M-1 non Active mtd" at bounding box center [408, 443] width 189 height 13
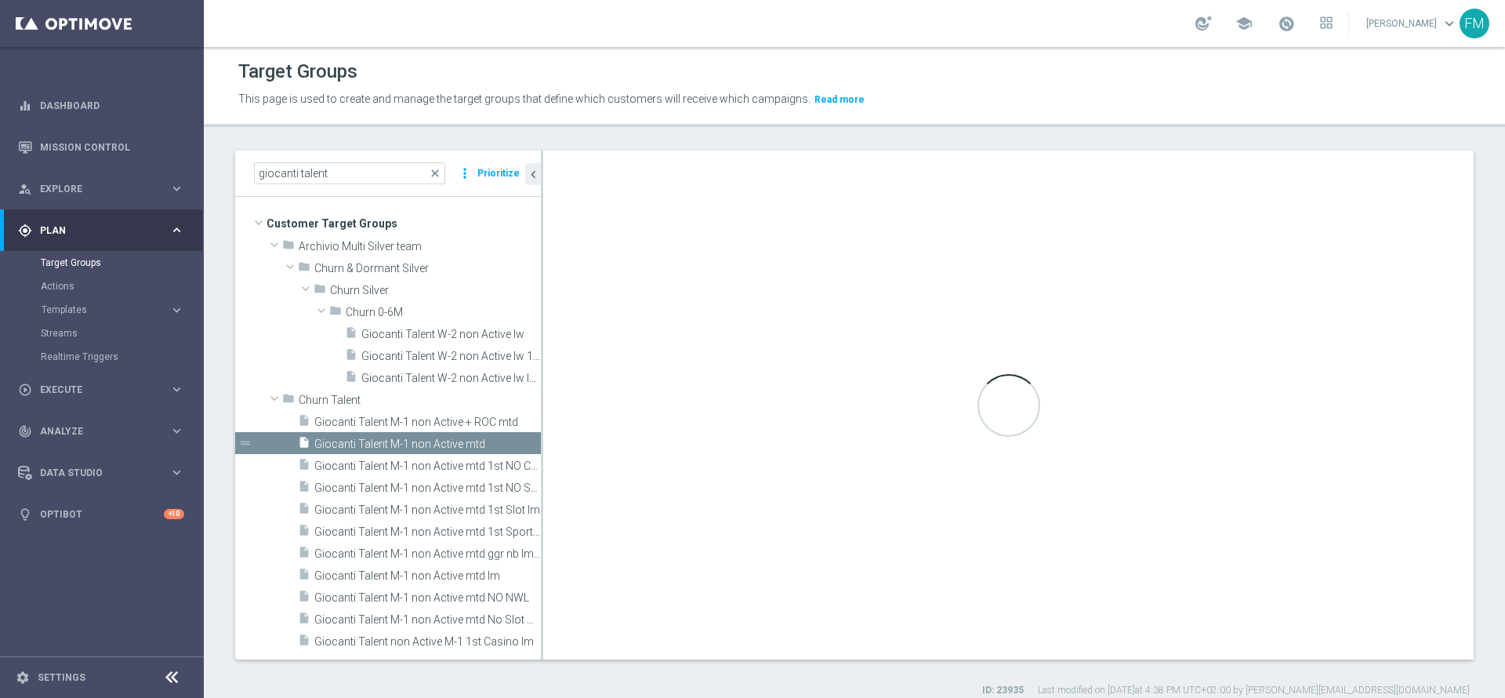
type input "Churn Talent"
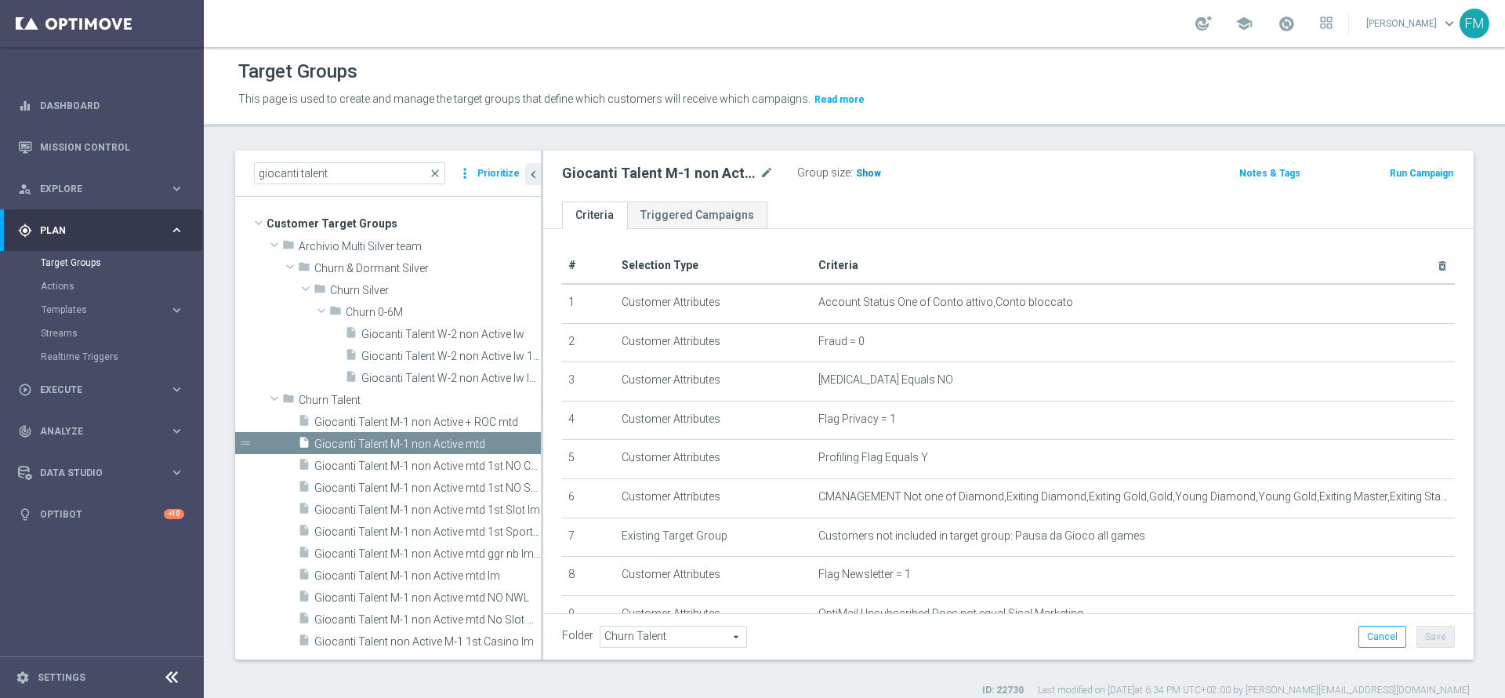
click at [874, 173] on span "Show" at bounding box center [868, 173] width 25 height 11
click at [478, 464] on div "insert_drive_file Giocanti Talent M-1 non Active mtd 1st NO Sport lm" at bounding box center [402, 487] width 208 height 22
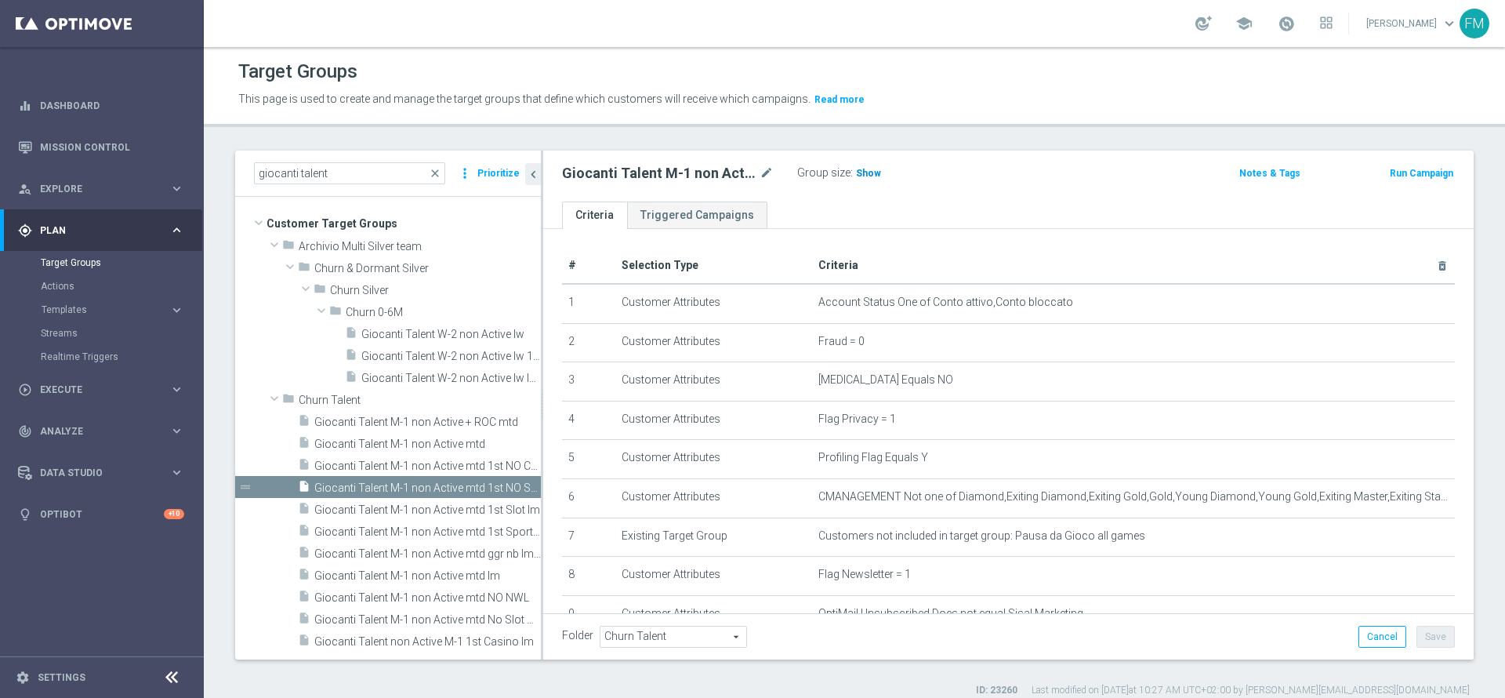
click at [868, 176] on span "Show" at bounding box center [868, 173] width 25 height 11
click at [764, 169] on icon "mode_edit" at bounding box center [766, 173] width 14 height 19
click at [463, 464] on span "Giocanti Talent M-1 non Active mtd 1st Sport lm" at bounding box center [409, 531] width 191 height 13
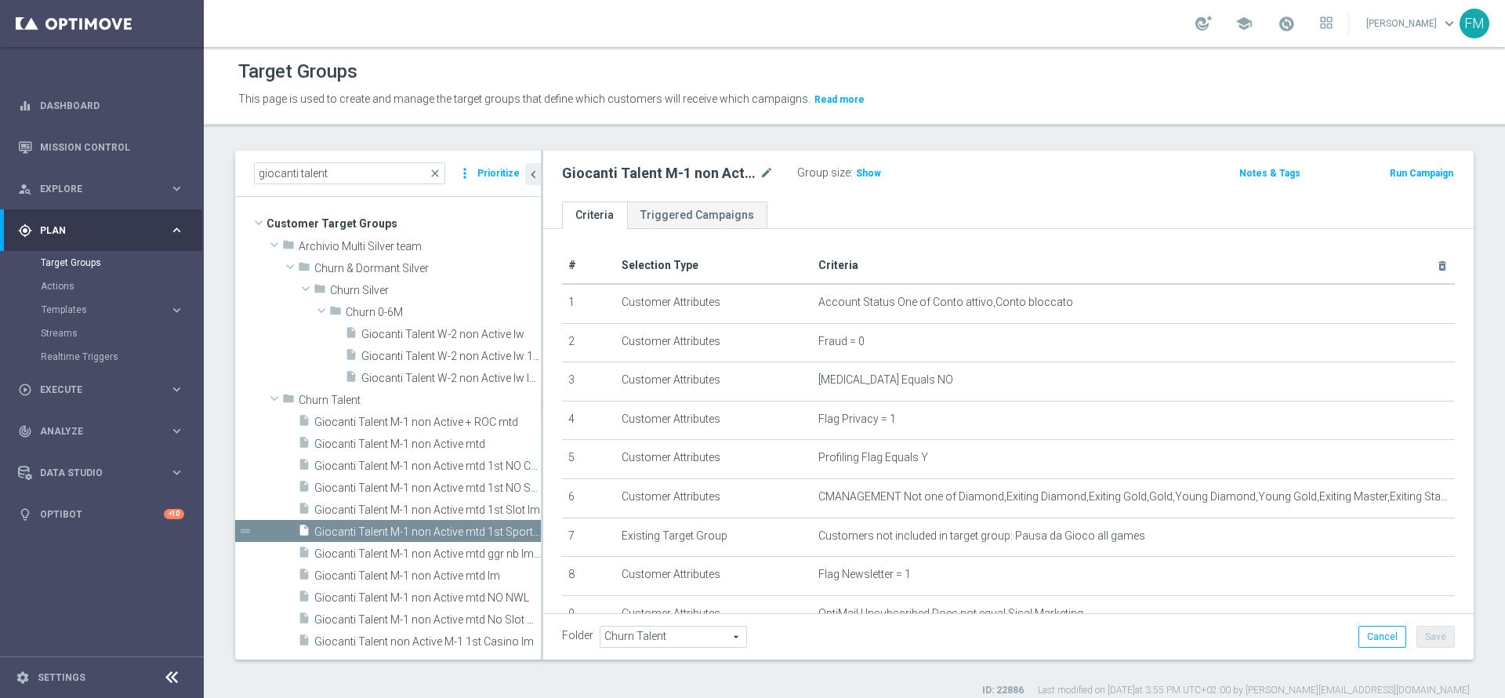
scroll to position [394, 0]
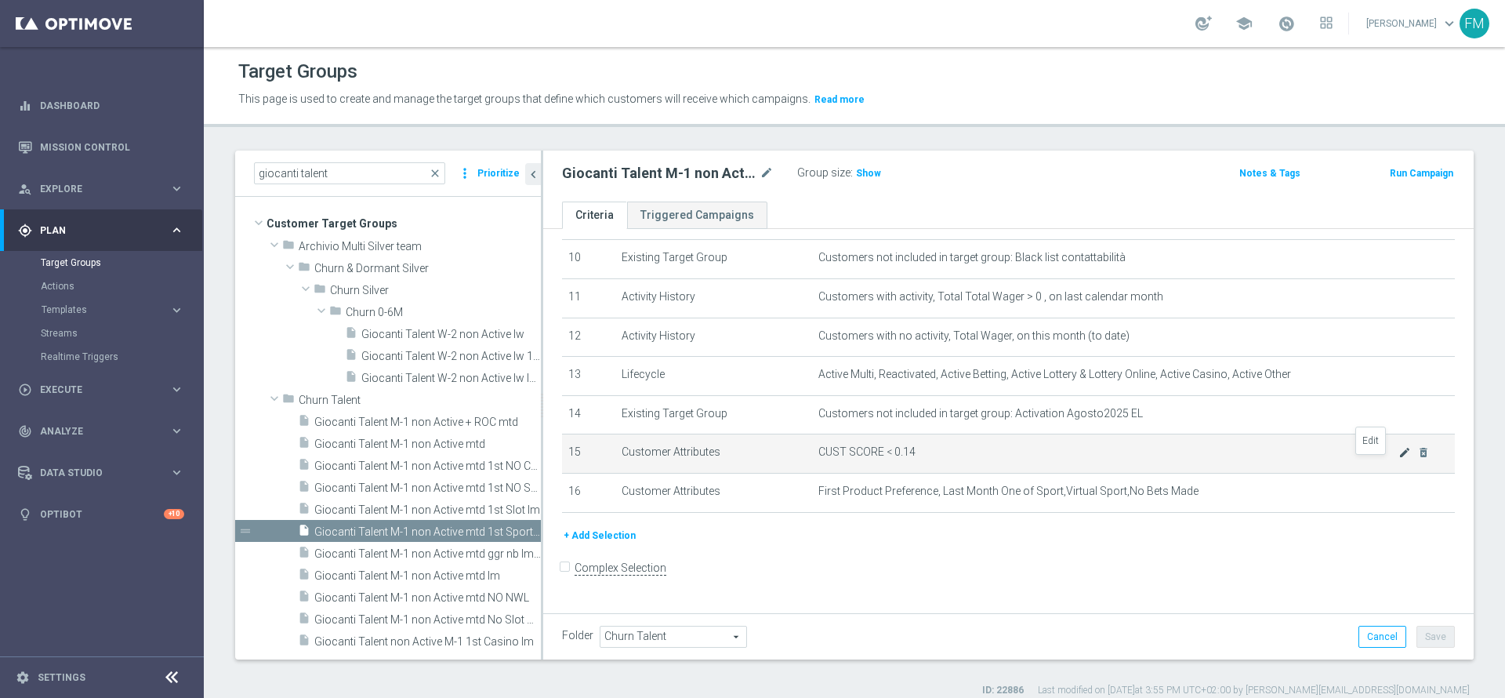
click at [1002, 459] on icon "mode_edit" at bounding box center [1404, 452] width 13 height 13
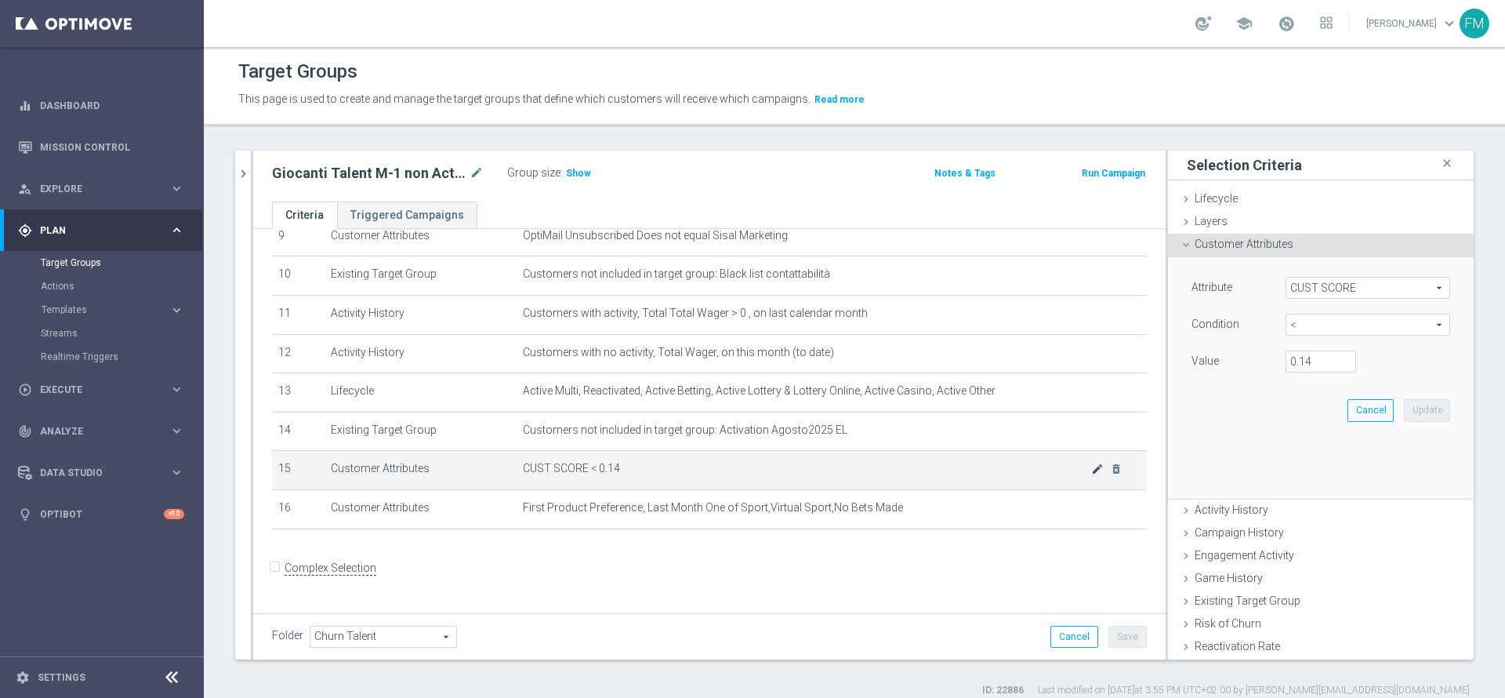
scroll to position [377, 0]
click at [1002, 361] on input "0.14" at bounding box center [1320, 361] width 71 height 22
type input "0.15"
click at [1002, 408] on button "Update" at bounding box center [1427, 410] width 46 height 22
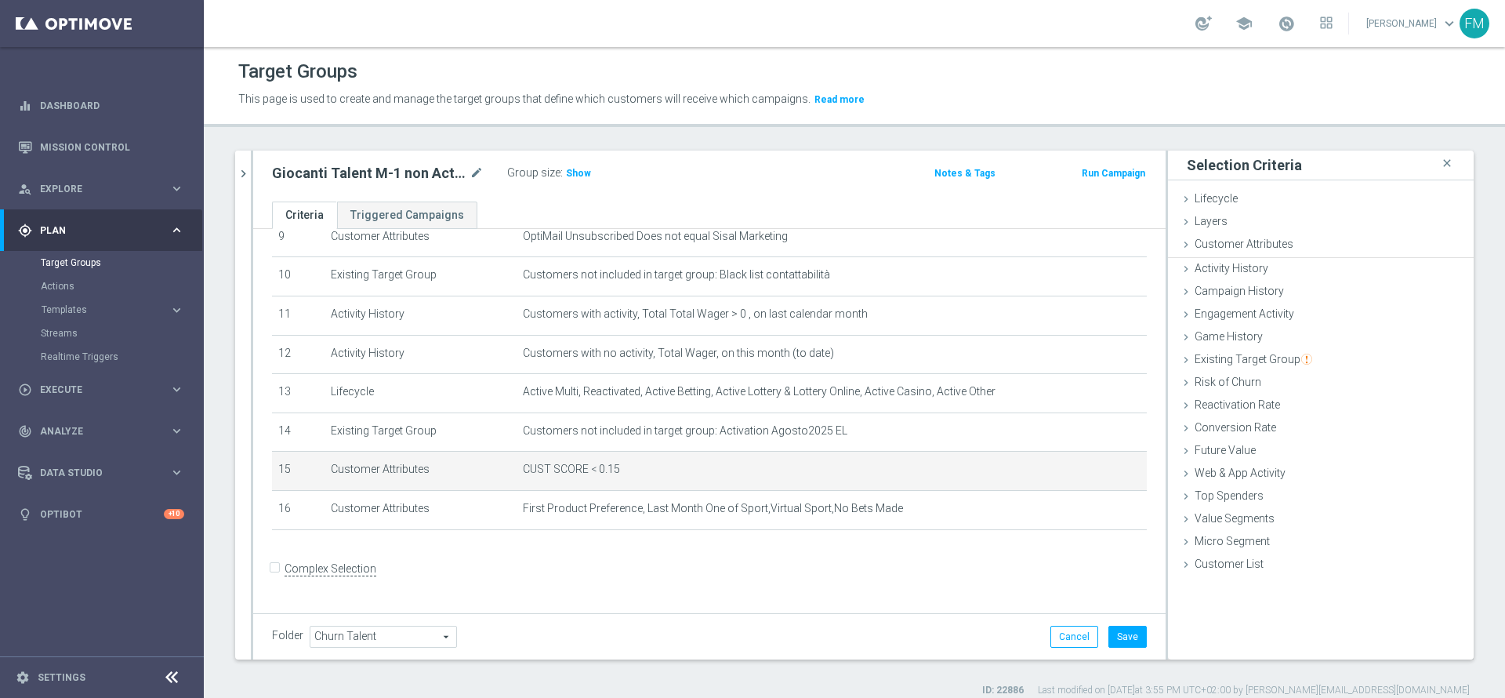
scroll to position [0, 0]
click at [1002, 464] on button "Save" at bounding box center [1127, 636] width 38 height 22
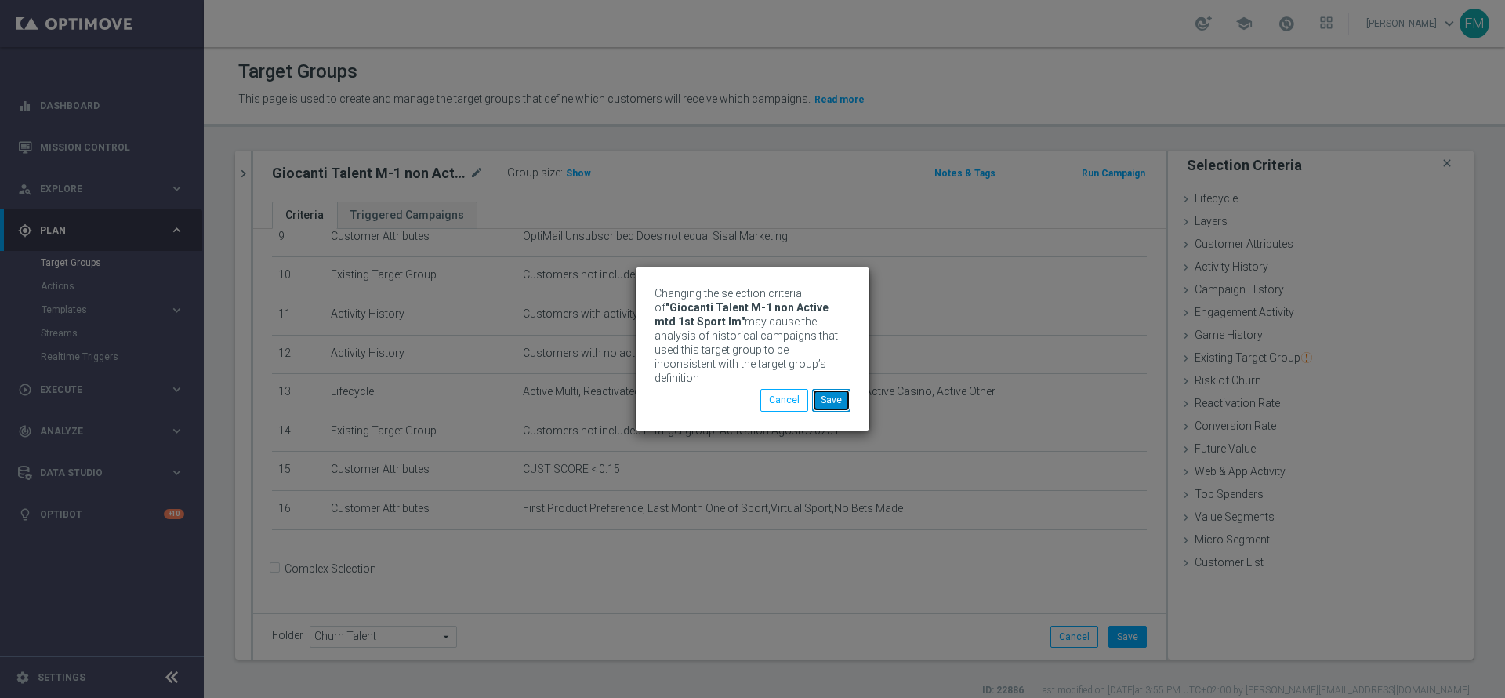
click at [825, 399] on button "Save" at bounding box center [831, 400] width 38 height 22
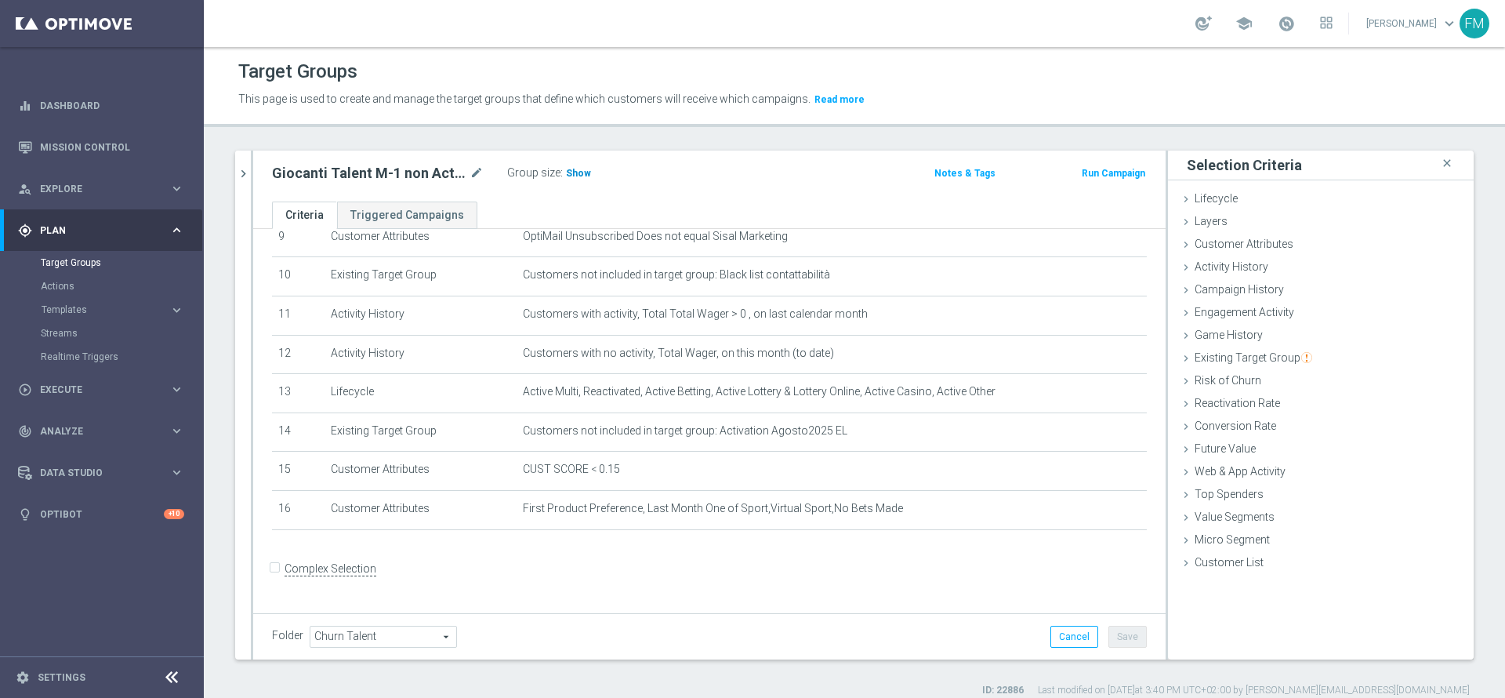
click at [568, 179] on h3 "Show" at bounding box center [578, 173] width 28 height 17
click at [477, 169] on icon "mode_edit" at bounding box center [476, 173] width 14 height 19
